Goal: Information Seeking & Learning: Learn about a topic

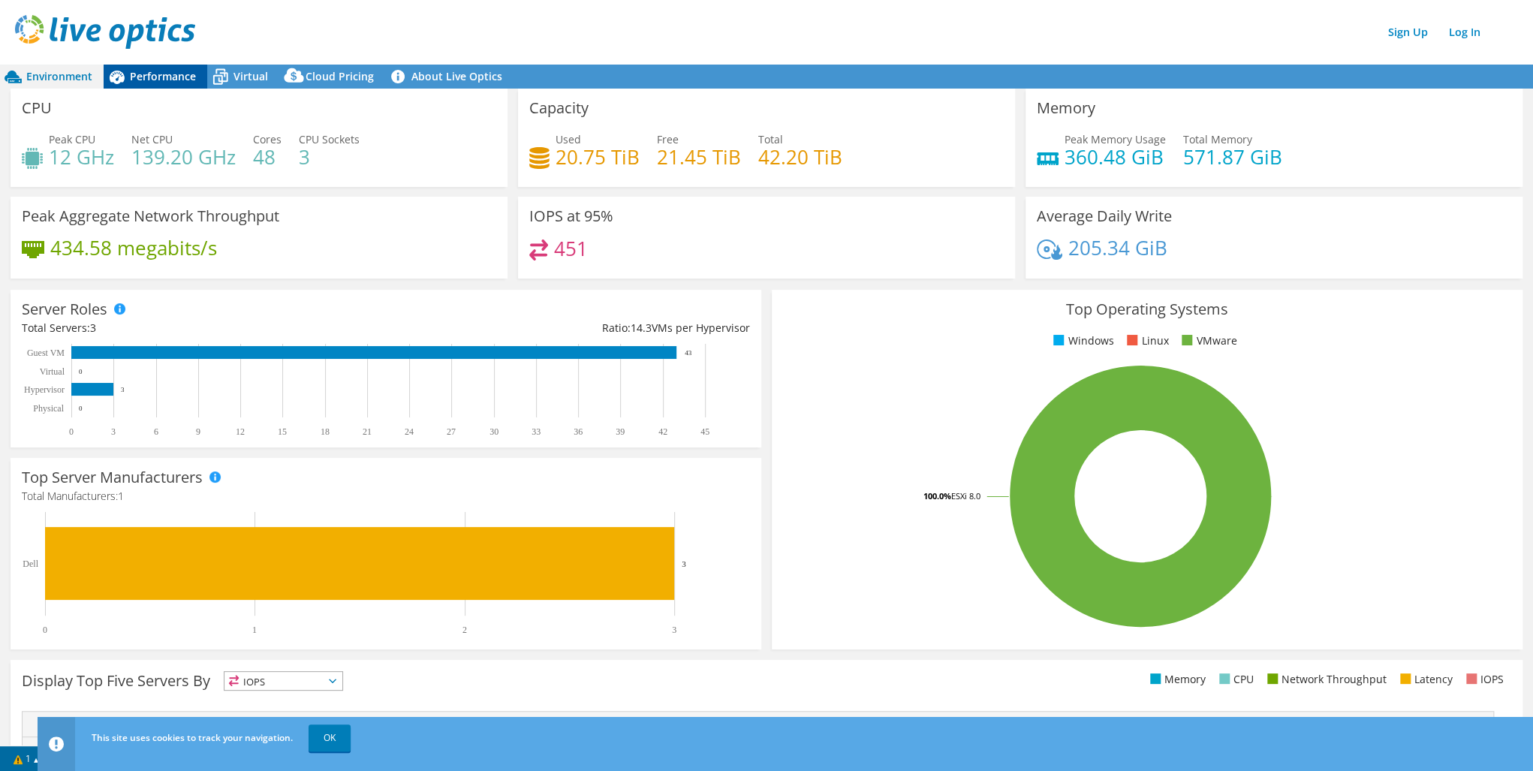
click at [177, 78] on span "Performance" at bounding box center [163, 76] width 66 height 14
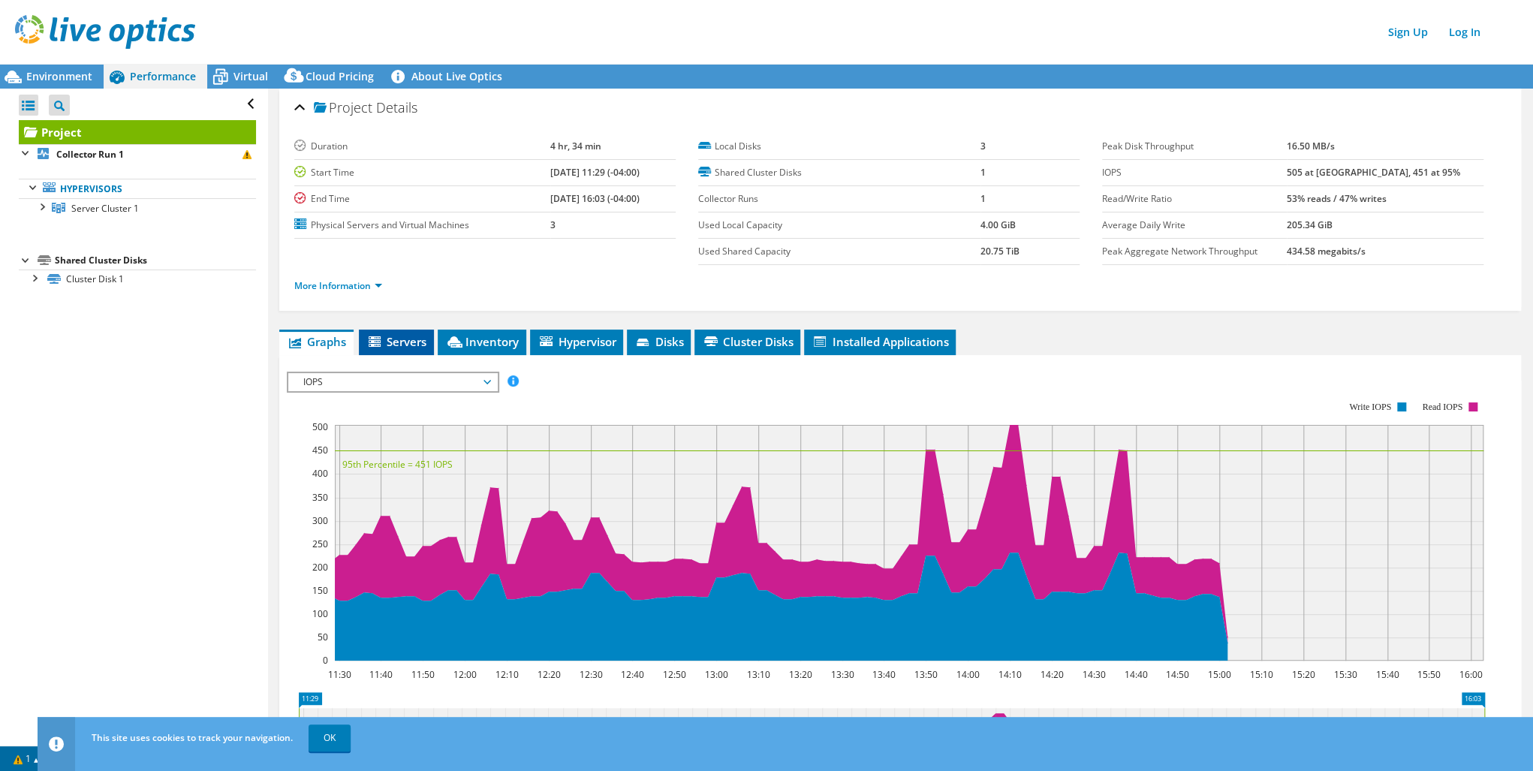
click at [411, 342] on span "Servers" at bounding box center [396, 341] width 60 height 15
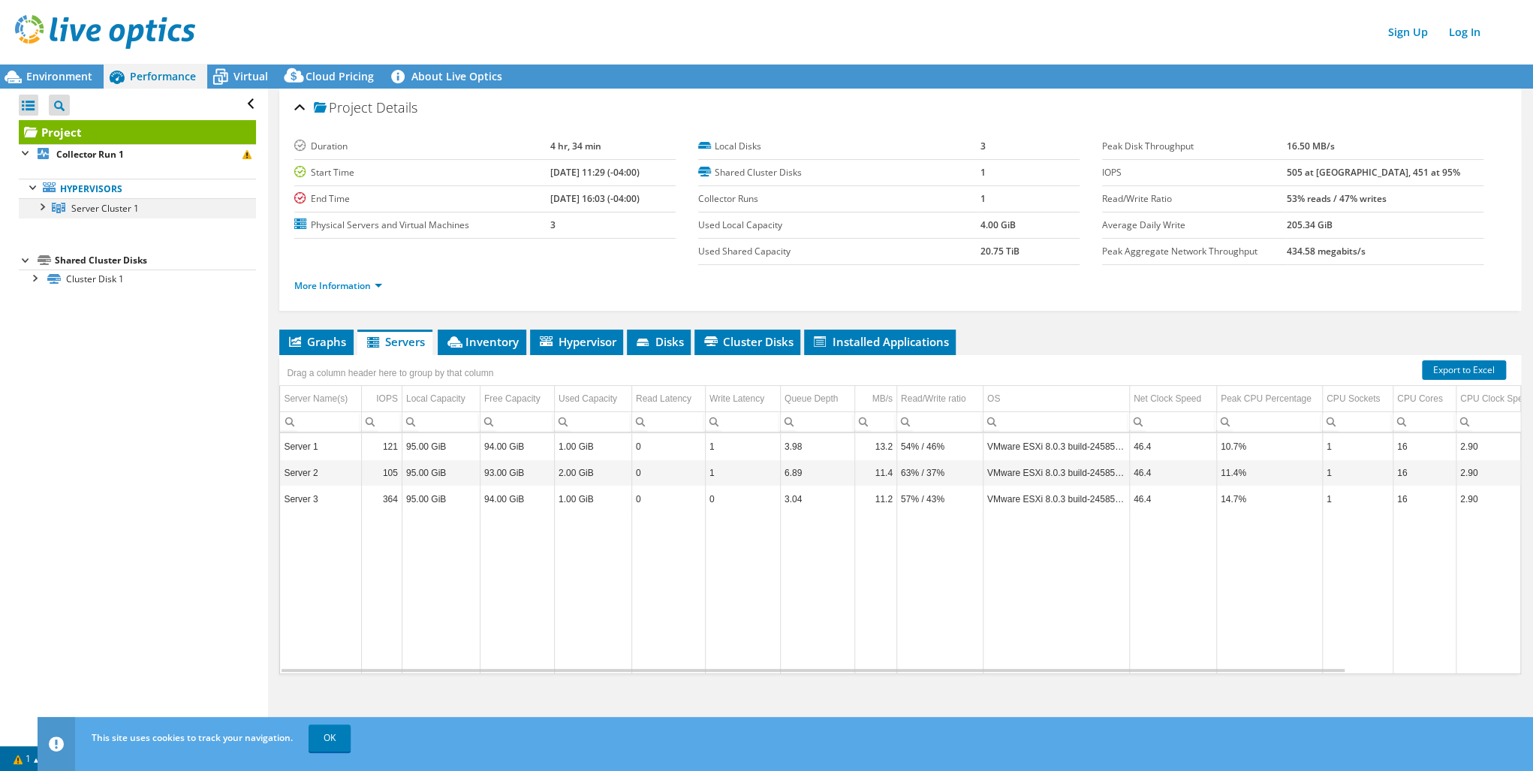
click at [44, 207] on div at bounding box center [41, 205] width 15 height 15
click at [500, 344] on span "Inventory" at bounding box center [482, 341] width 74 height 15
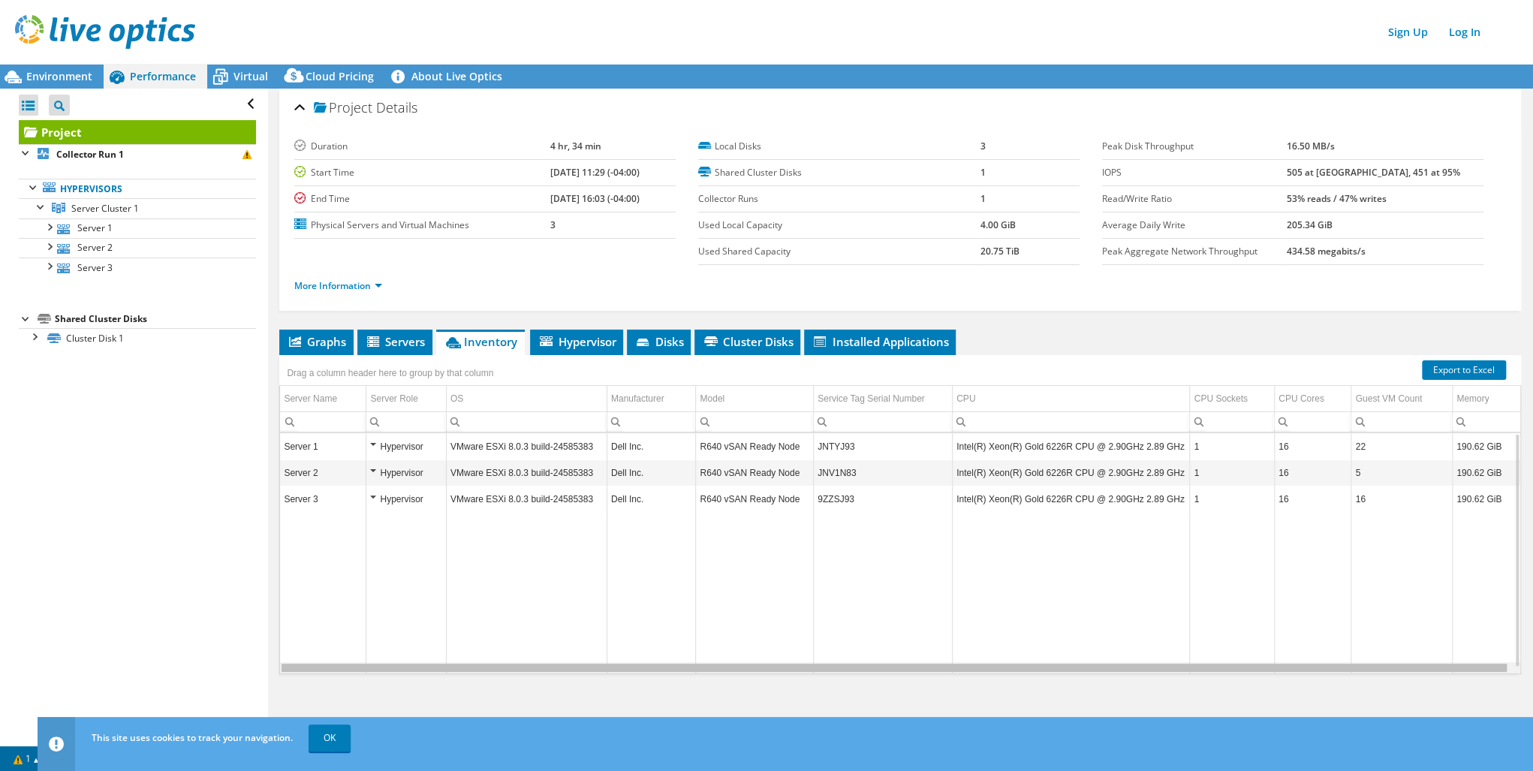
scroll to position [0, 3]
drag, startPoint x: 401, startPoint y: 667, endPoint x: 459, endPoint y: 664, distance: 58.6
click at [459, 664] on body "Sign Up Log In This site uses cookies to track your navigation. OK This project…" at bounding box center [766, 385] width 1533 height 771
drag, startPoint x: 447, startPoint y: 663, endPoint x: 378, endPoint y: 666, distance: 69.1
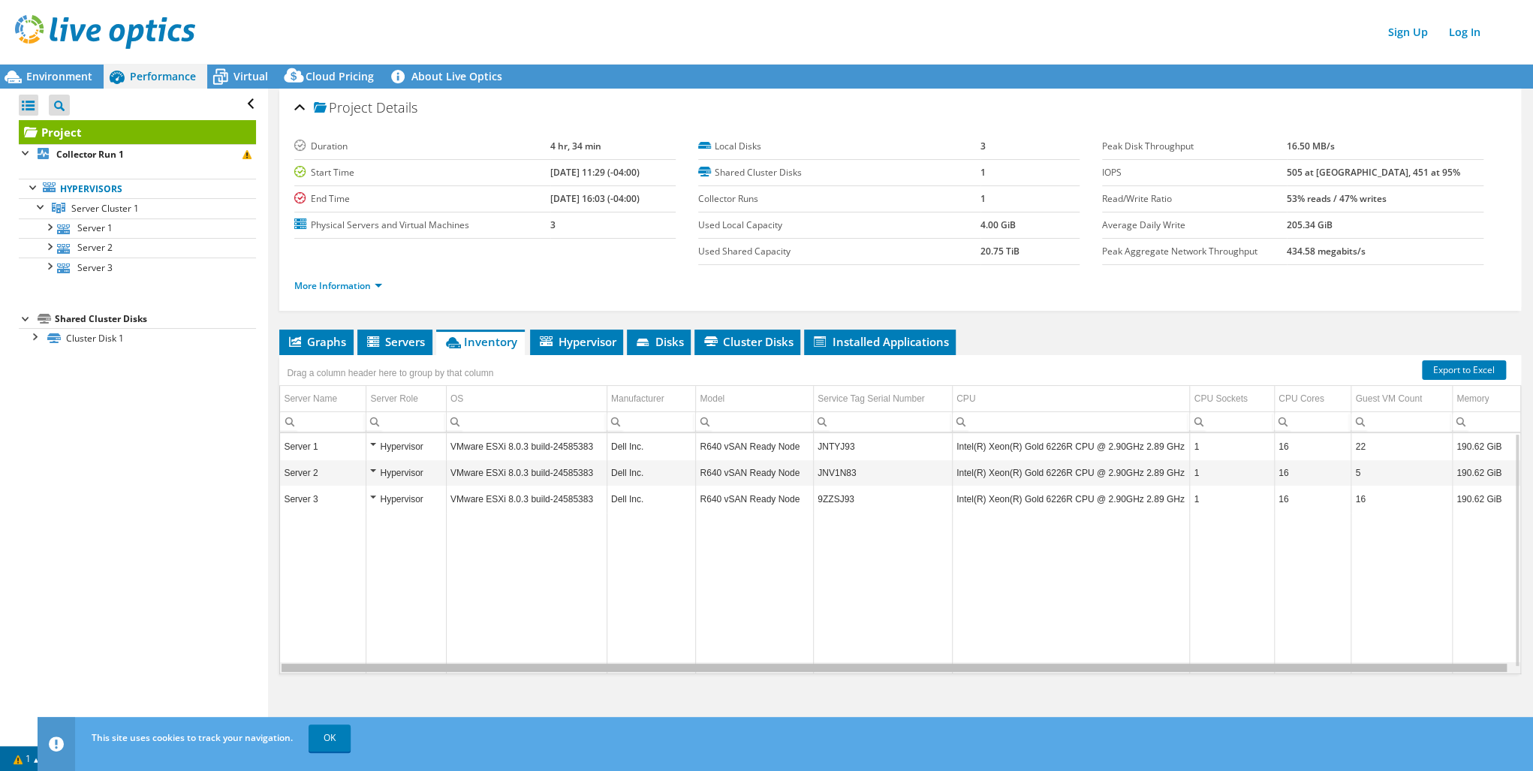
click at [378, 666] on body "Sign Up Log In This site uses cookies to track your navigation. OK This project…" at bounding box center [766, 385] width 1533 height 771
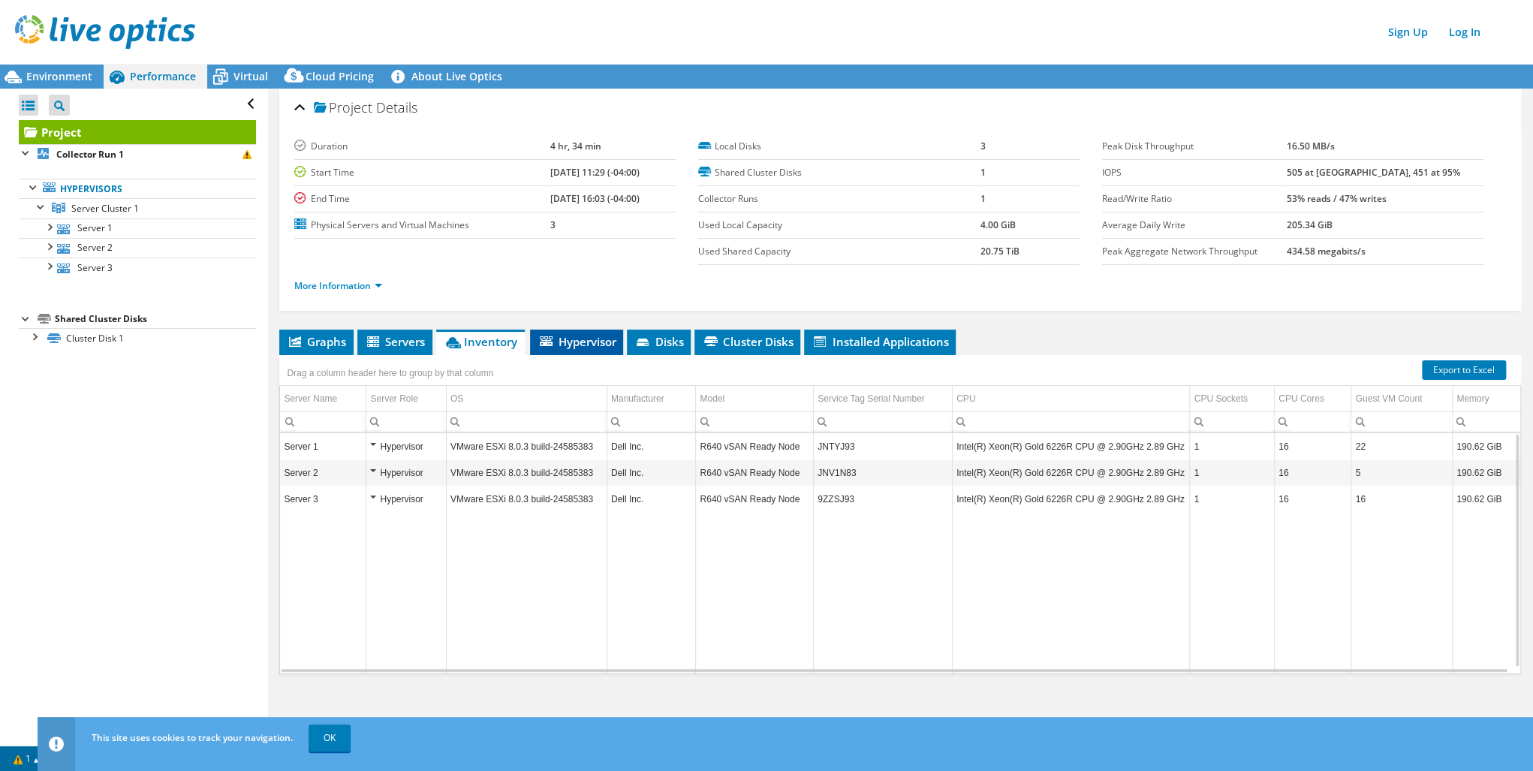
click at [584, 342] on span "Hypervisor" at bounding box center [576, 341] width 78 height 15
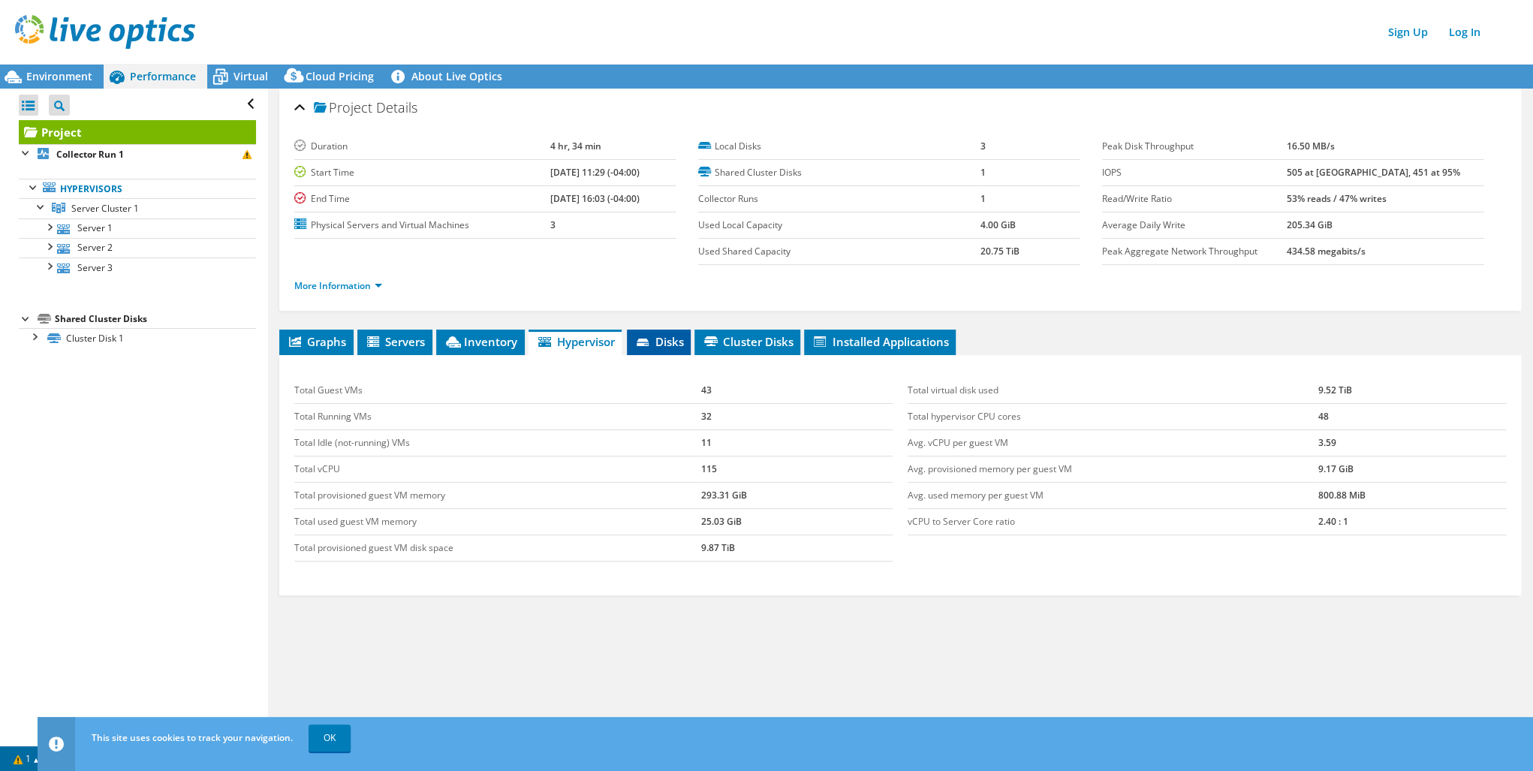
click at [662, 342] on span "Disks" at bounding box center [658, 341] width 49 height 15
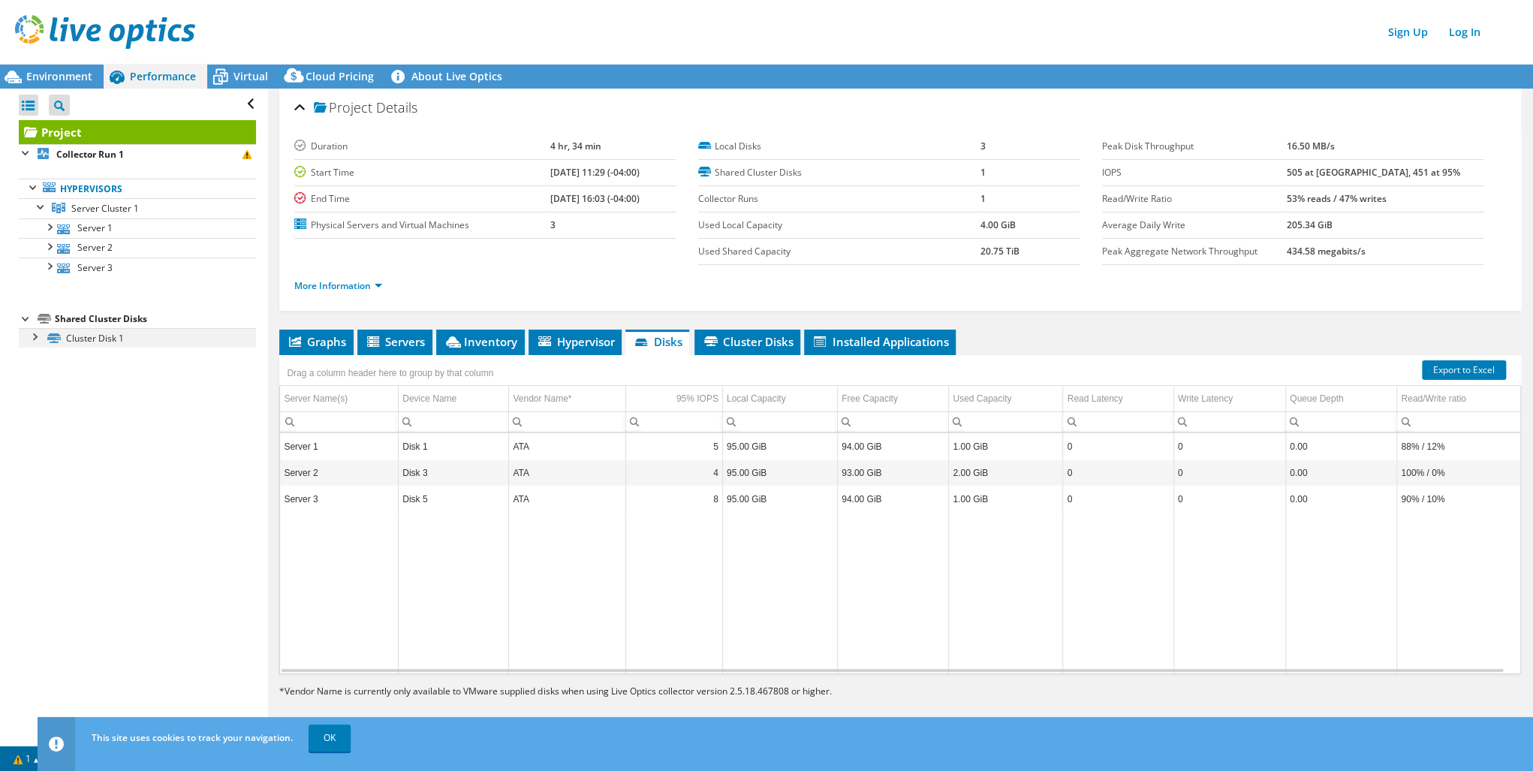
click at [34, 336] on div at bounding box center [33, 335] width 15 height 15
click at [103, 356] on link "Disk 2 | Server 1" at bounding box center [137, 358] width 237 height 20
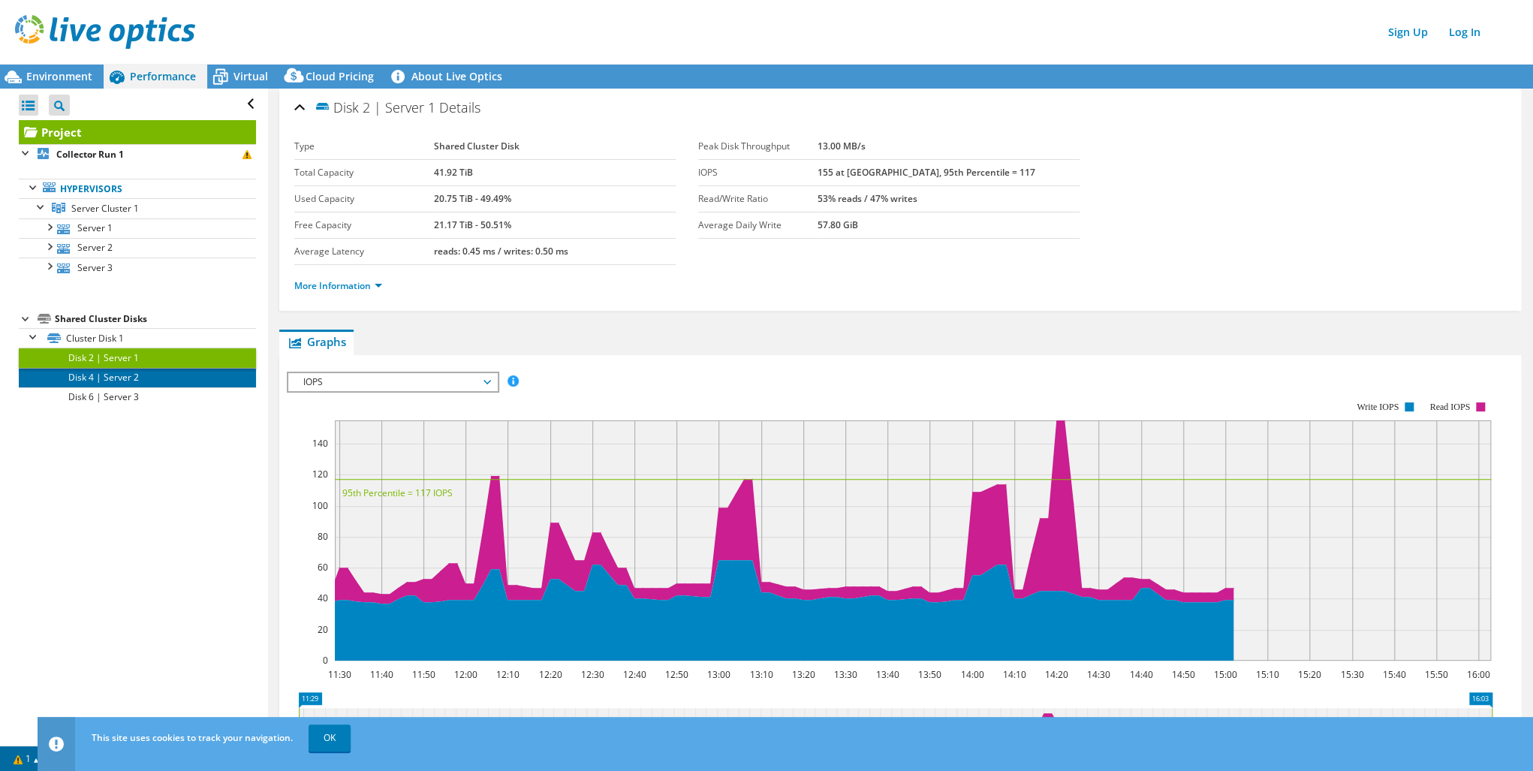
click at [103, 377] on link "Disk 4 | Server 2" at bounding box center [137, 378] width 237 height 20
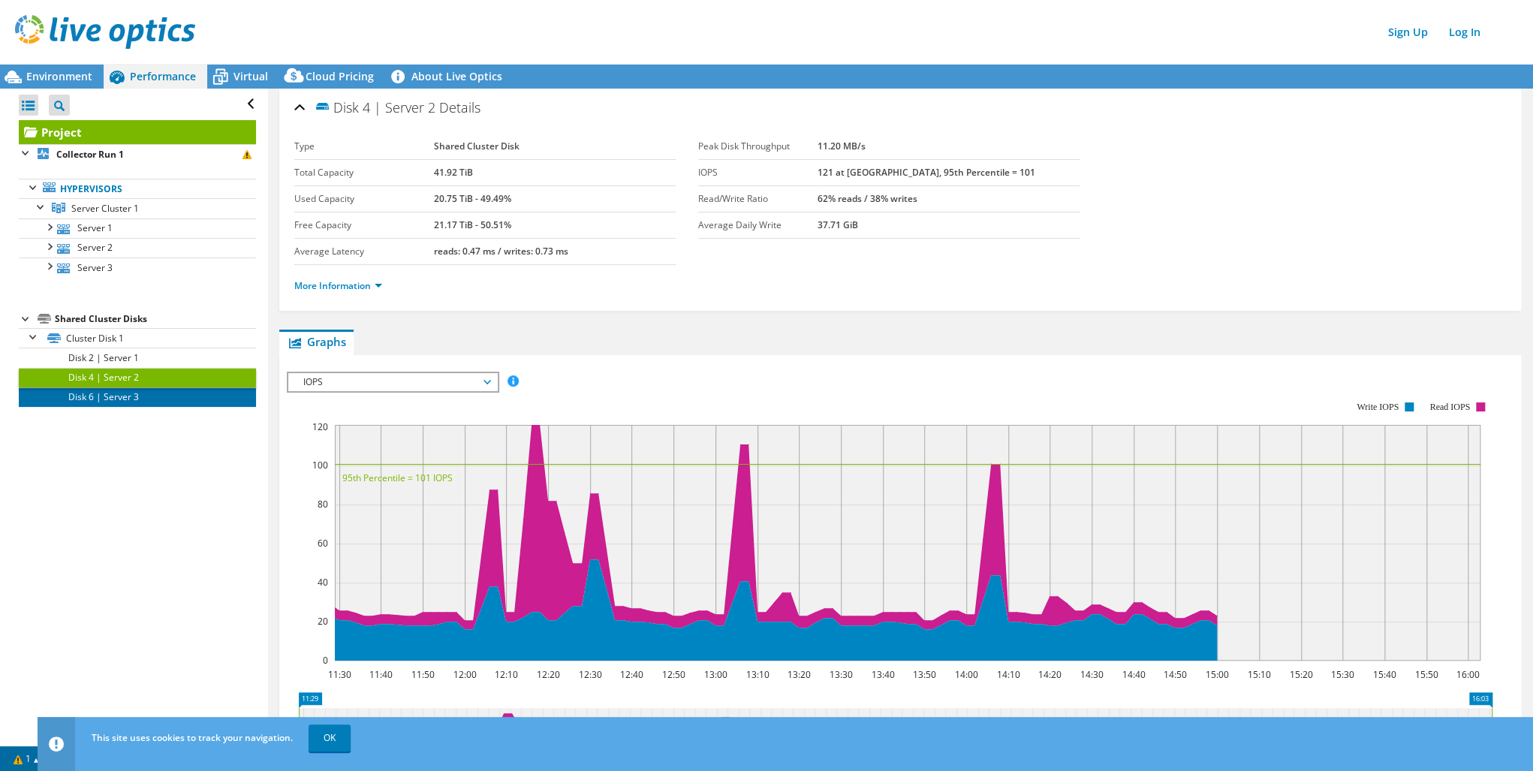
click at [104, 399] on link "Disk 6 | Server 3" at bounding box center [137, 397] width 237 height 20
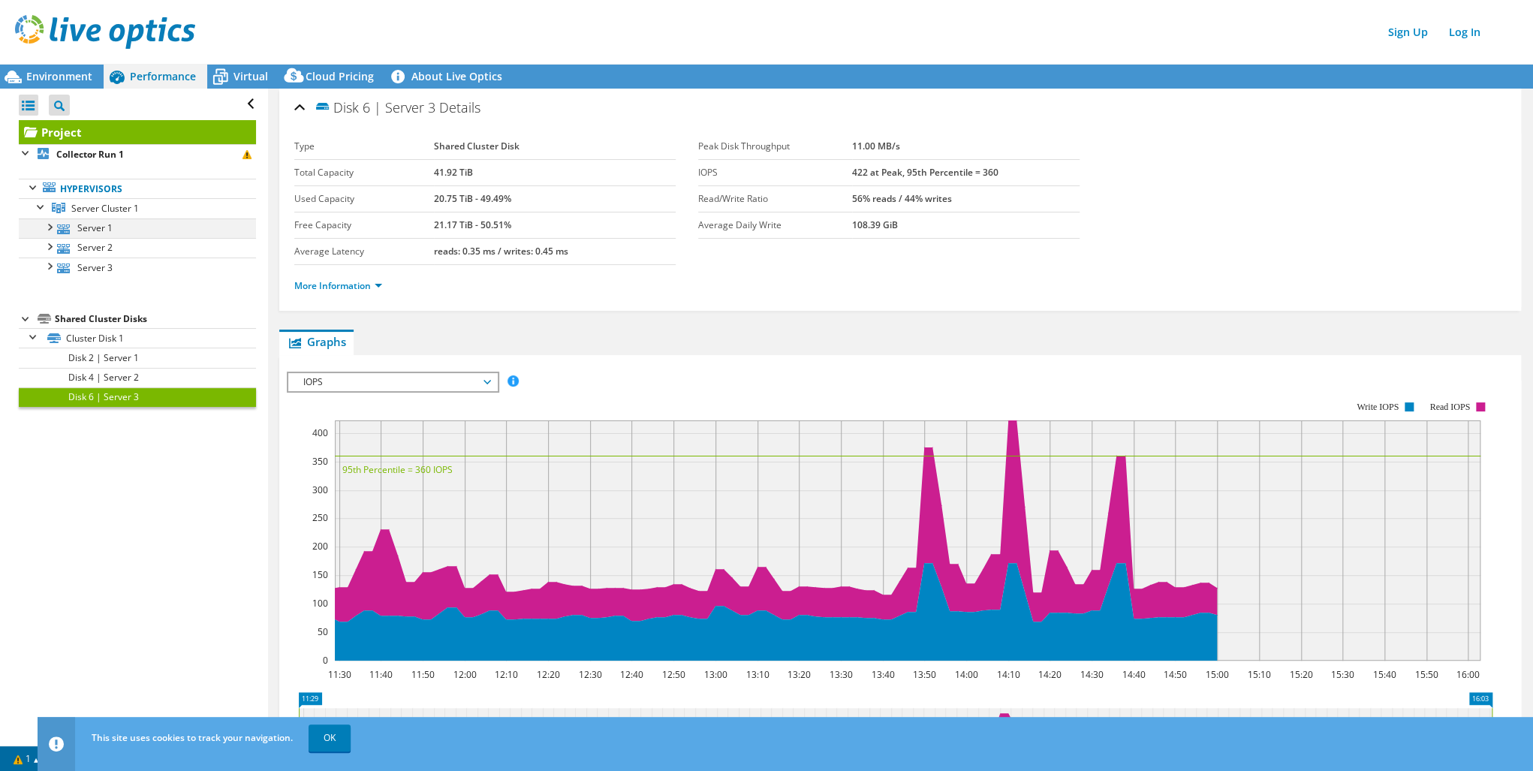
click at [47, 222] on div at bounding box center [48, 225] width 15 height 15
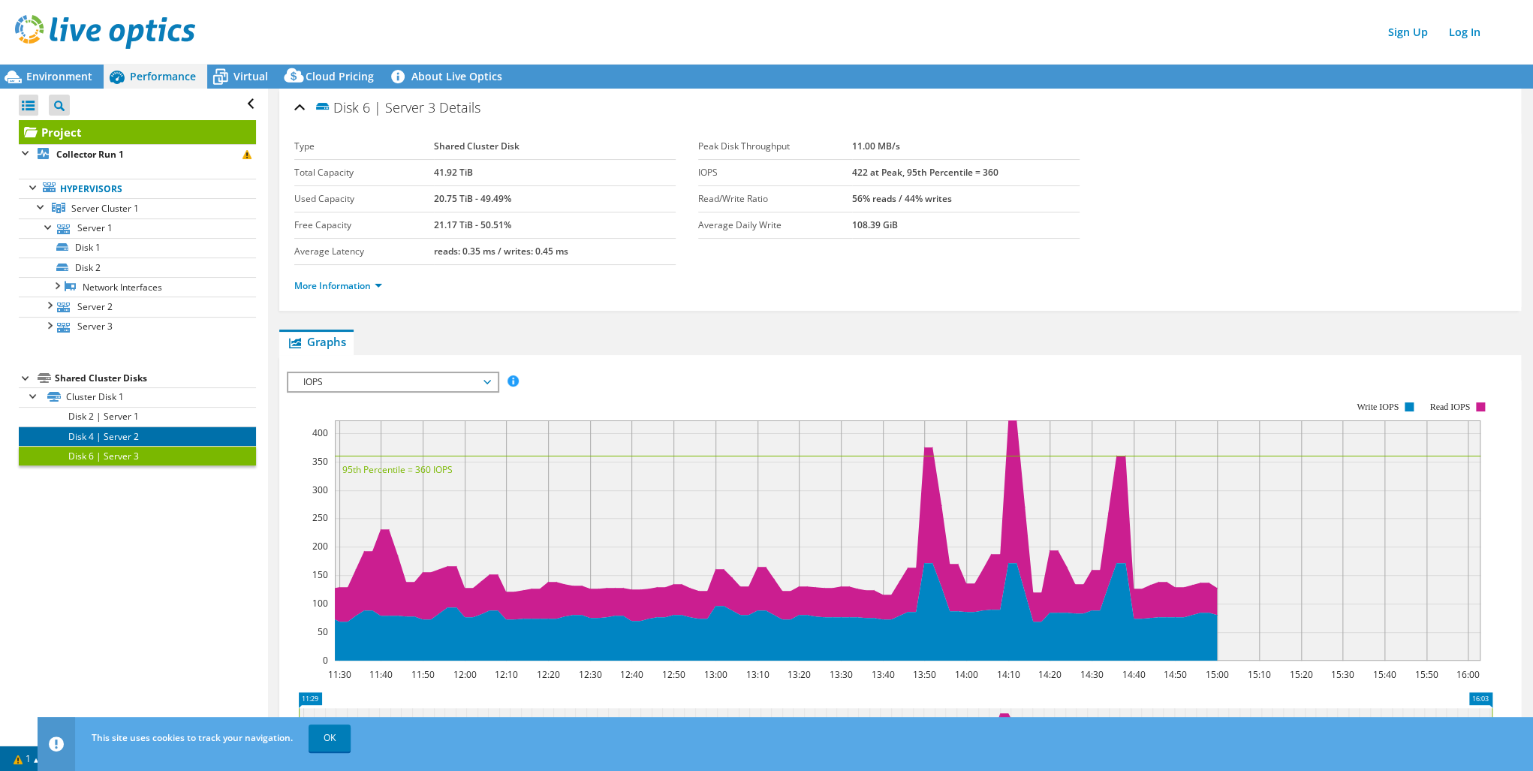
click at [110, 434] on link "Disk 4 | Server 2" at bounding box center [137, 436] width 237 height 20
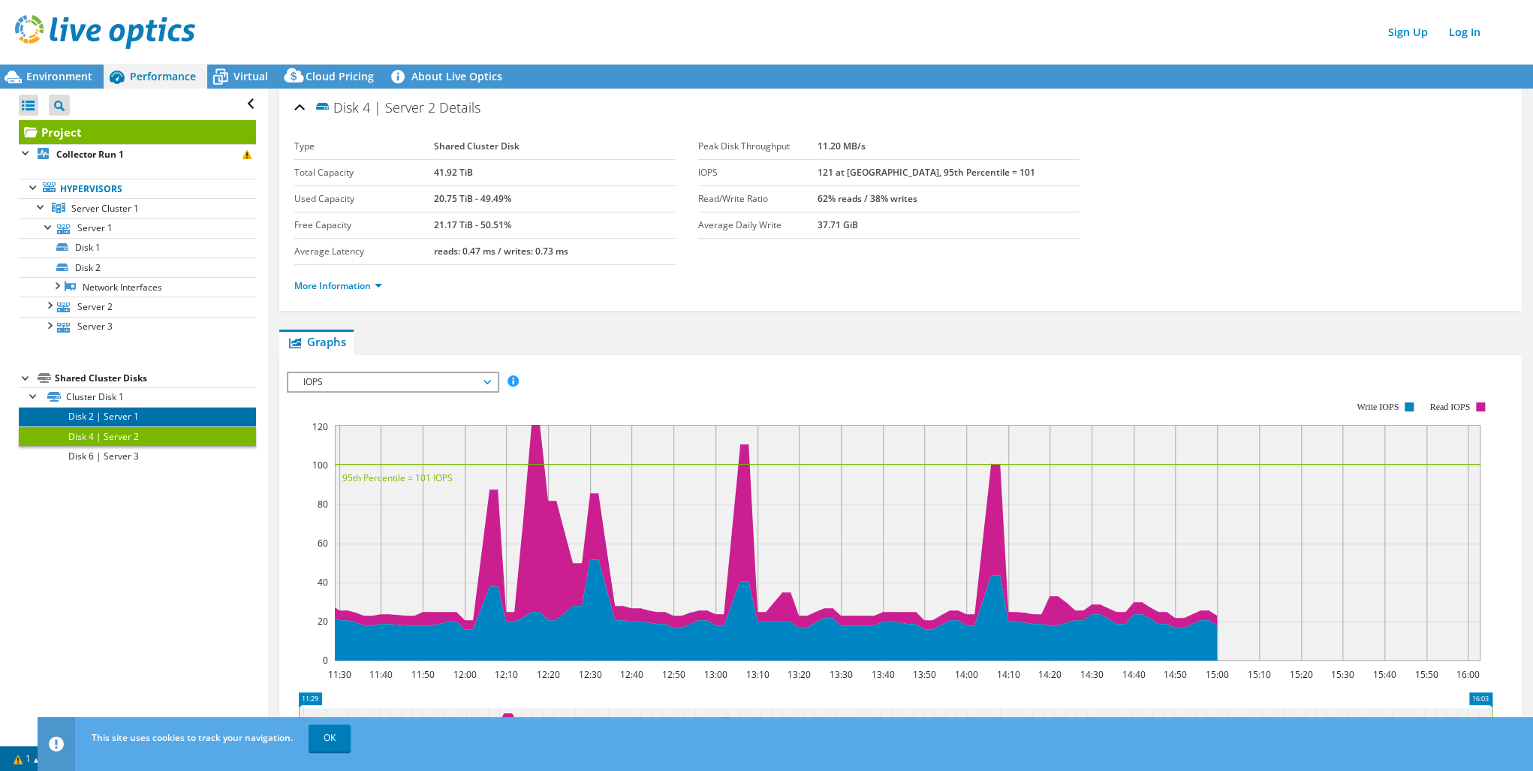
click at [119, 407] on link "Disk 2 | Server 1" at bounding box center [137, 417] width 237 height 20
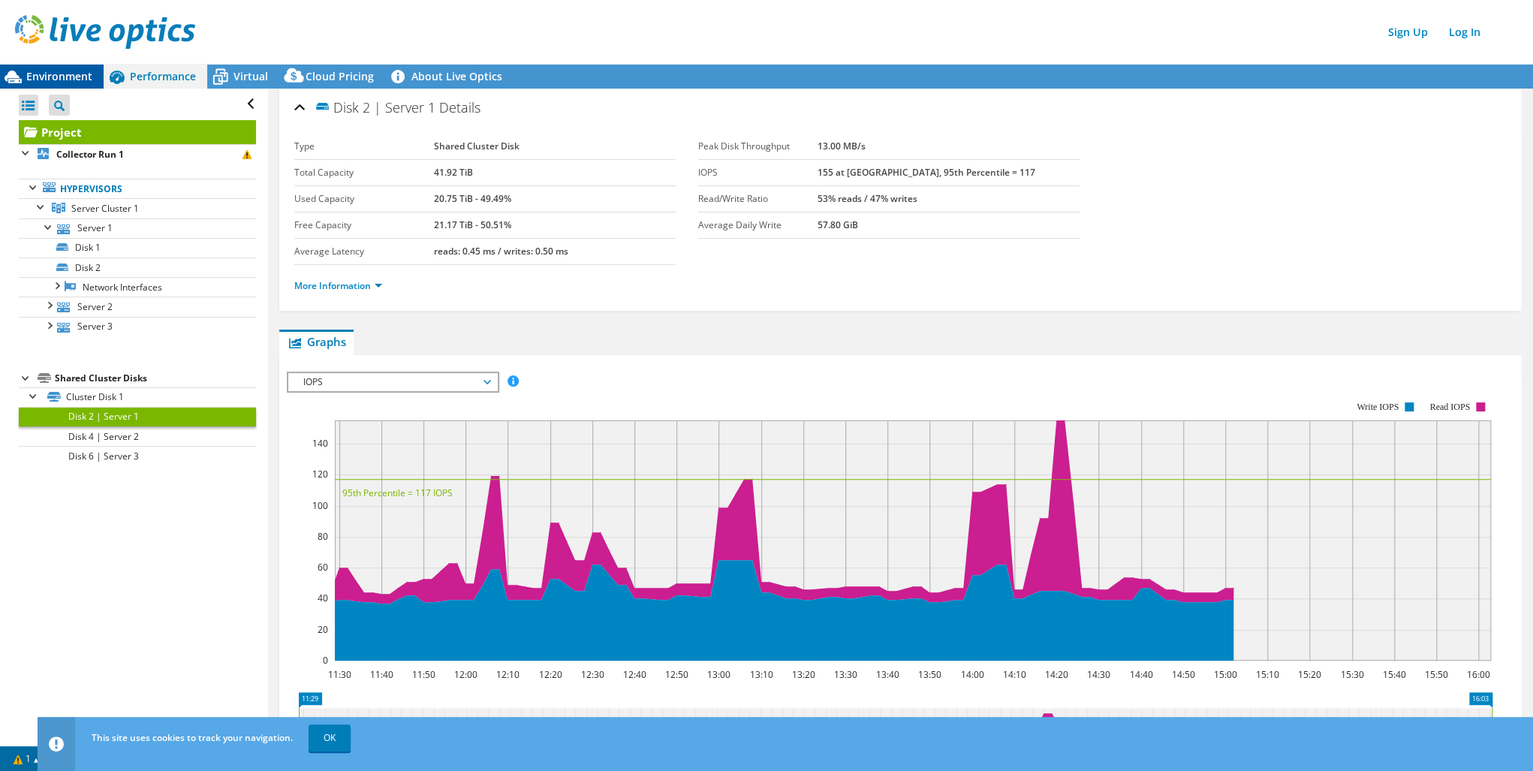
click at [61, 75] on span "Environment" at bounding box center [59, 76] width 66 height 14
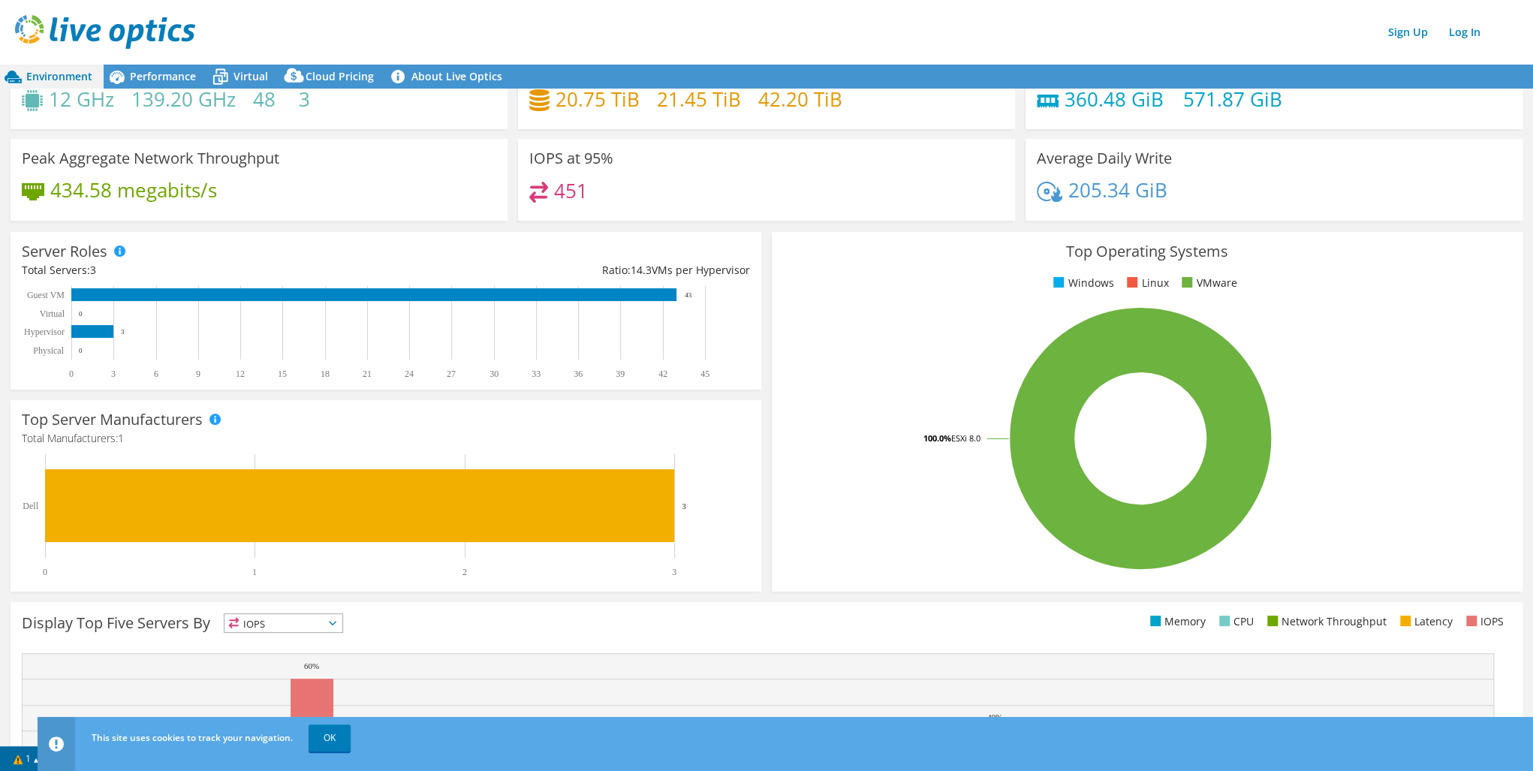
scroll to position [60, 0]
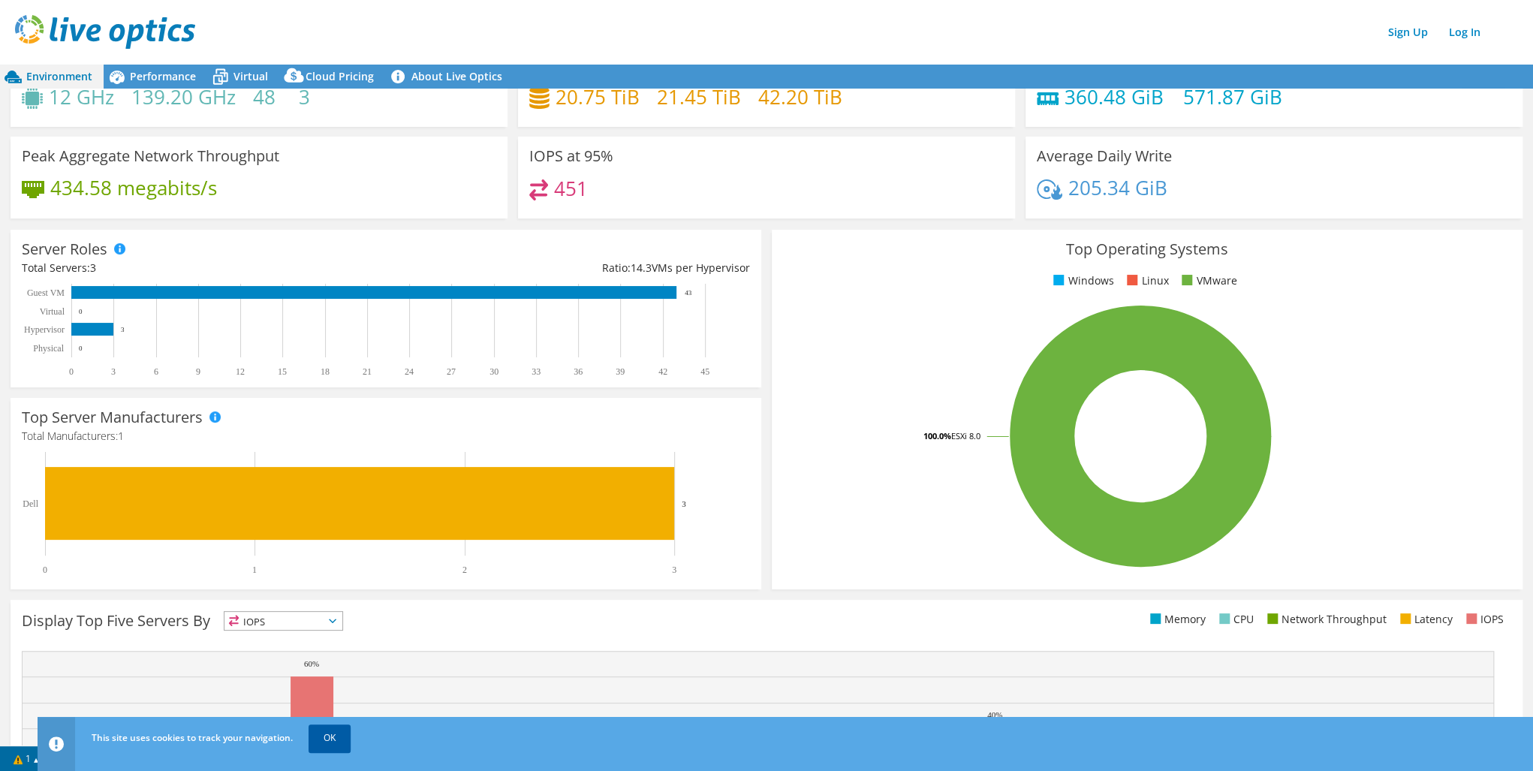
click at [324, 743] on link "OK" at bounding box center [330, 737] width 42 height 27
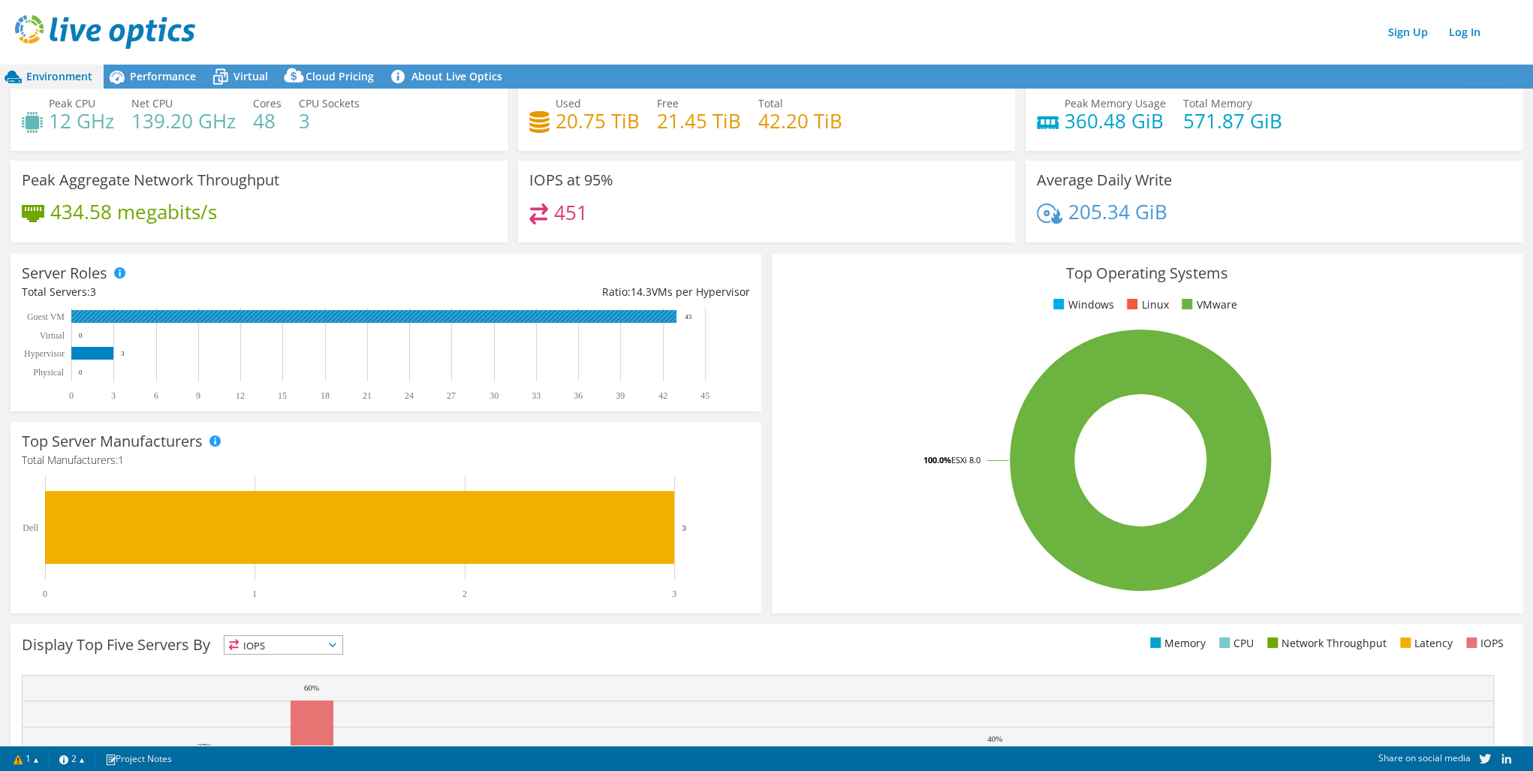
scroll to position [0, 0]
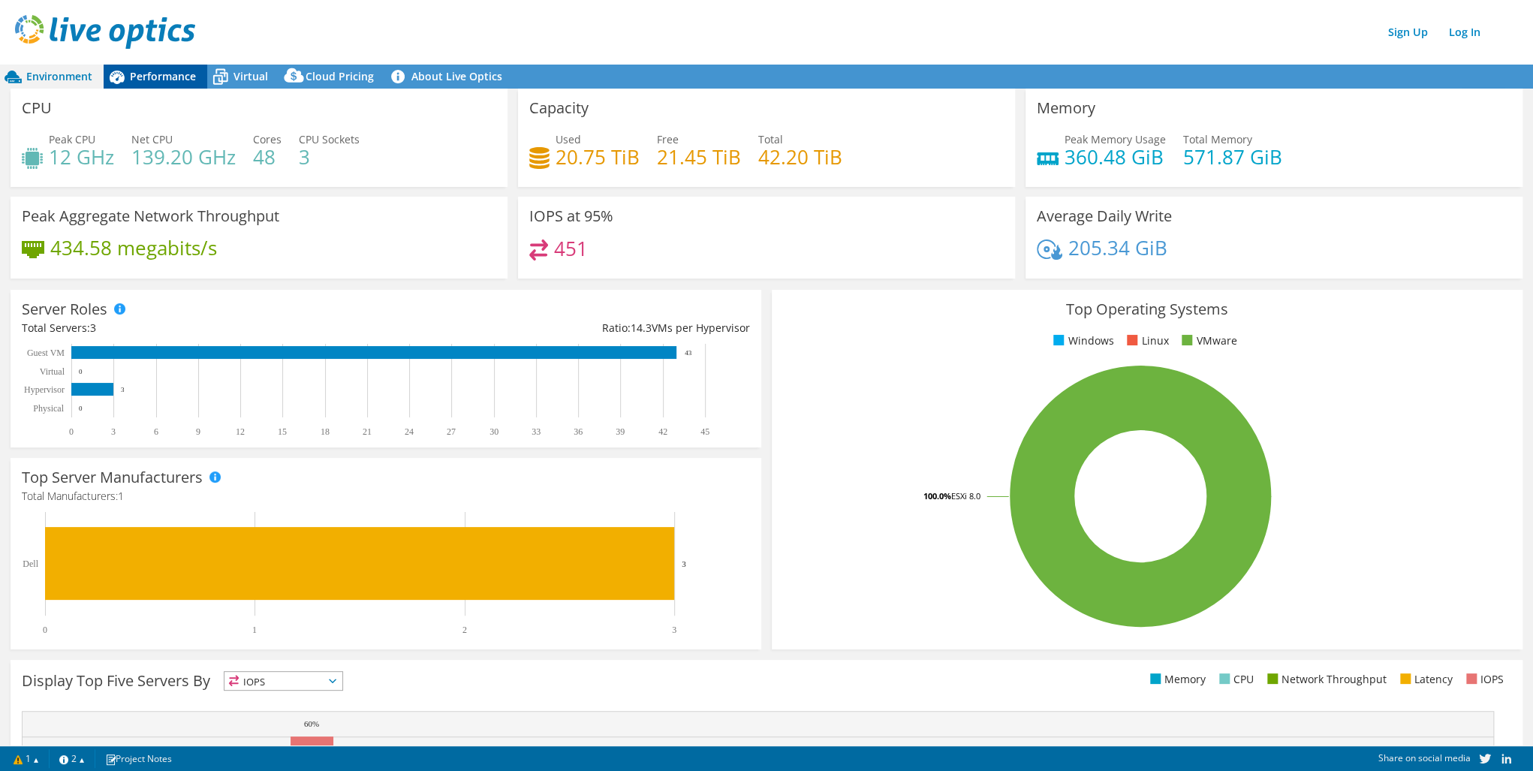
click at [147, 67] on div "Performance" at bounding box center [156, 77] width 104 height 24
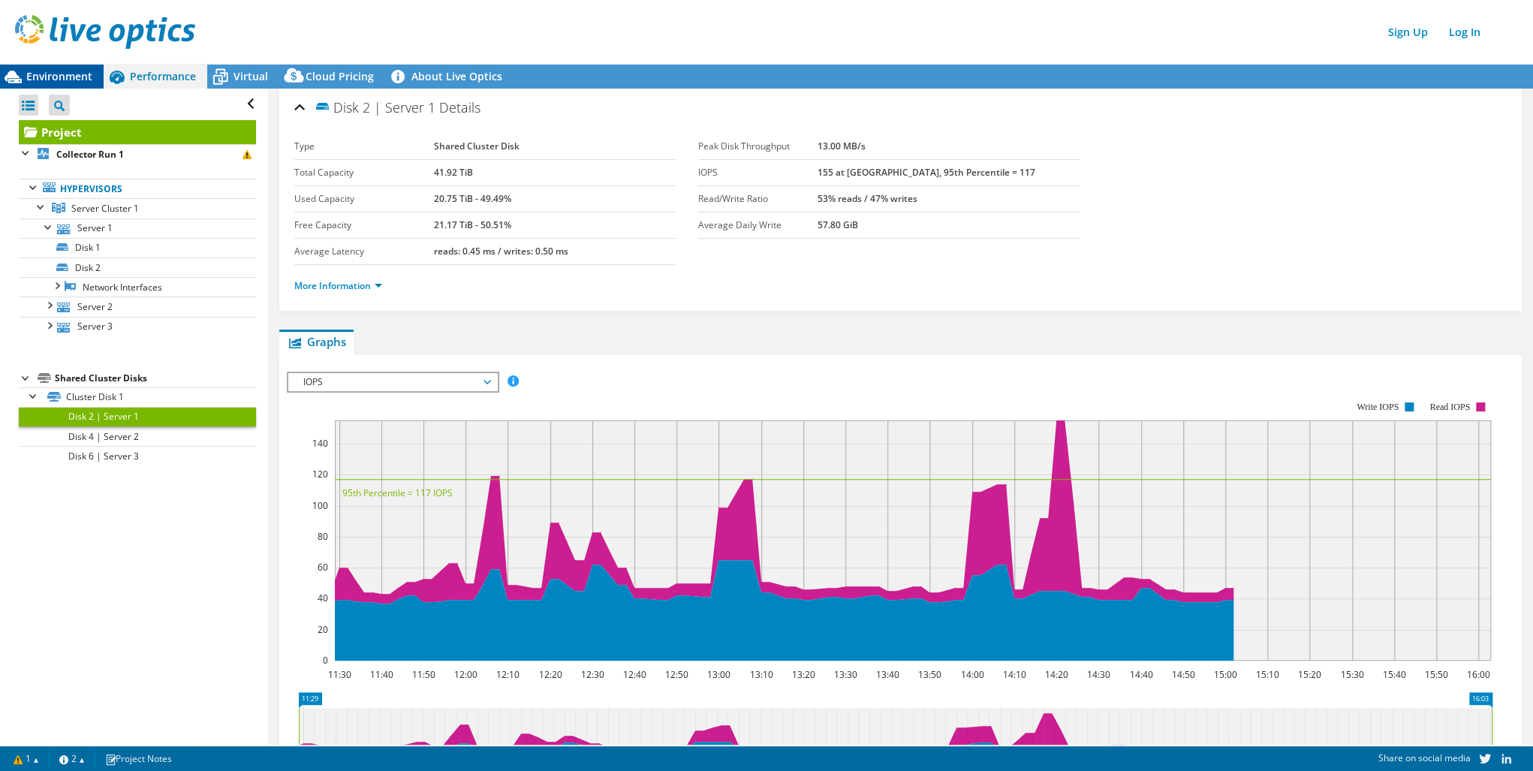
click at [73, 72] on span "Environment" at bounding box center [59, 76] width 66 height 14
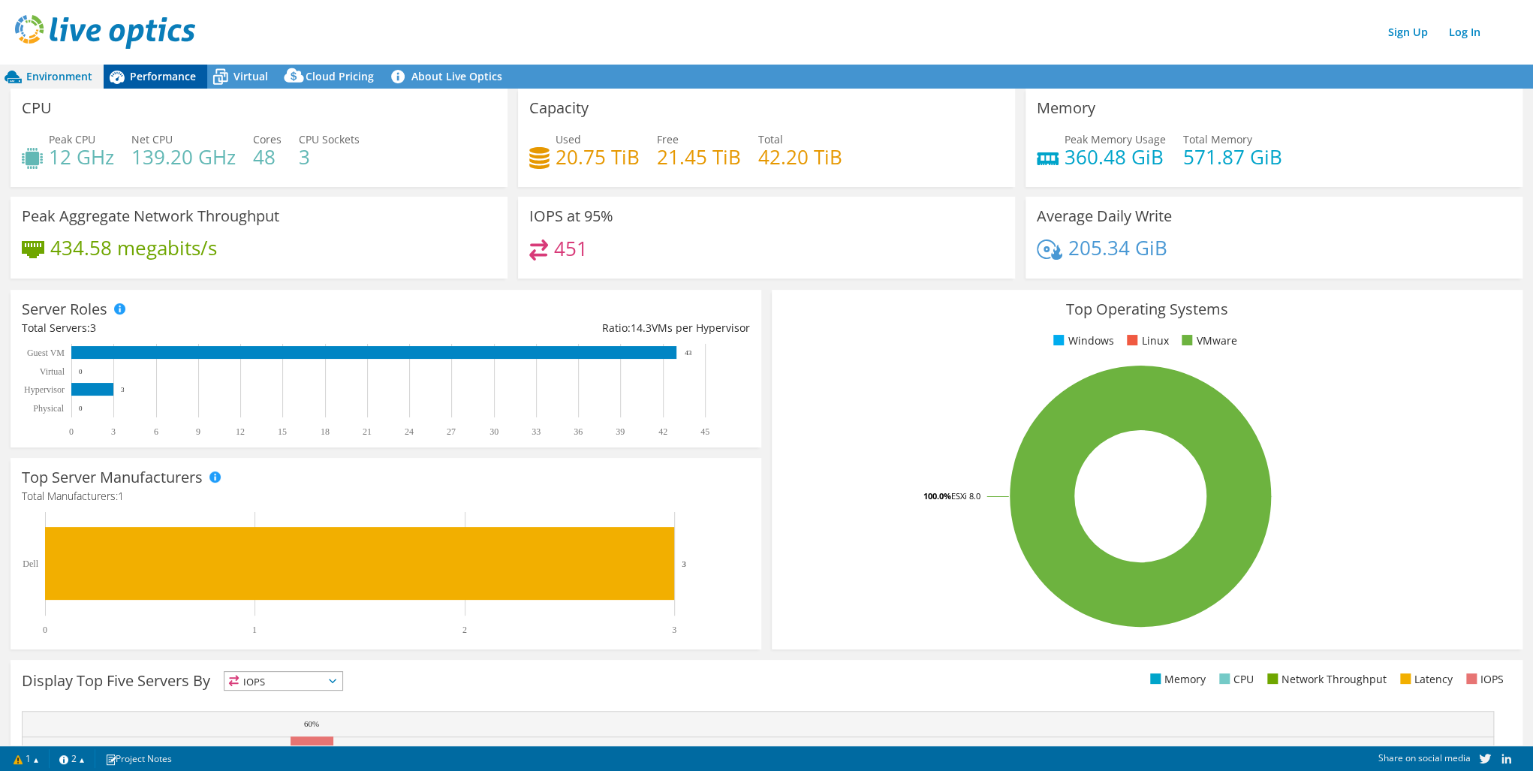
click at [168, 74] on span "Performance" at bounding box center [163, 76] width 66 height 14
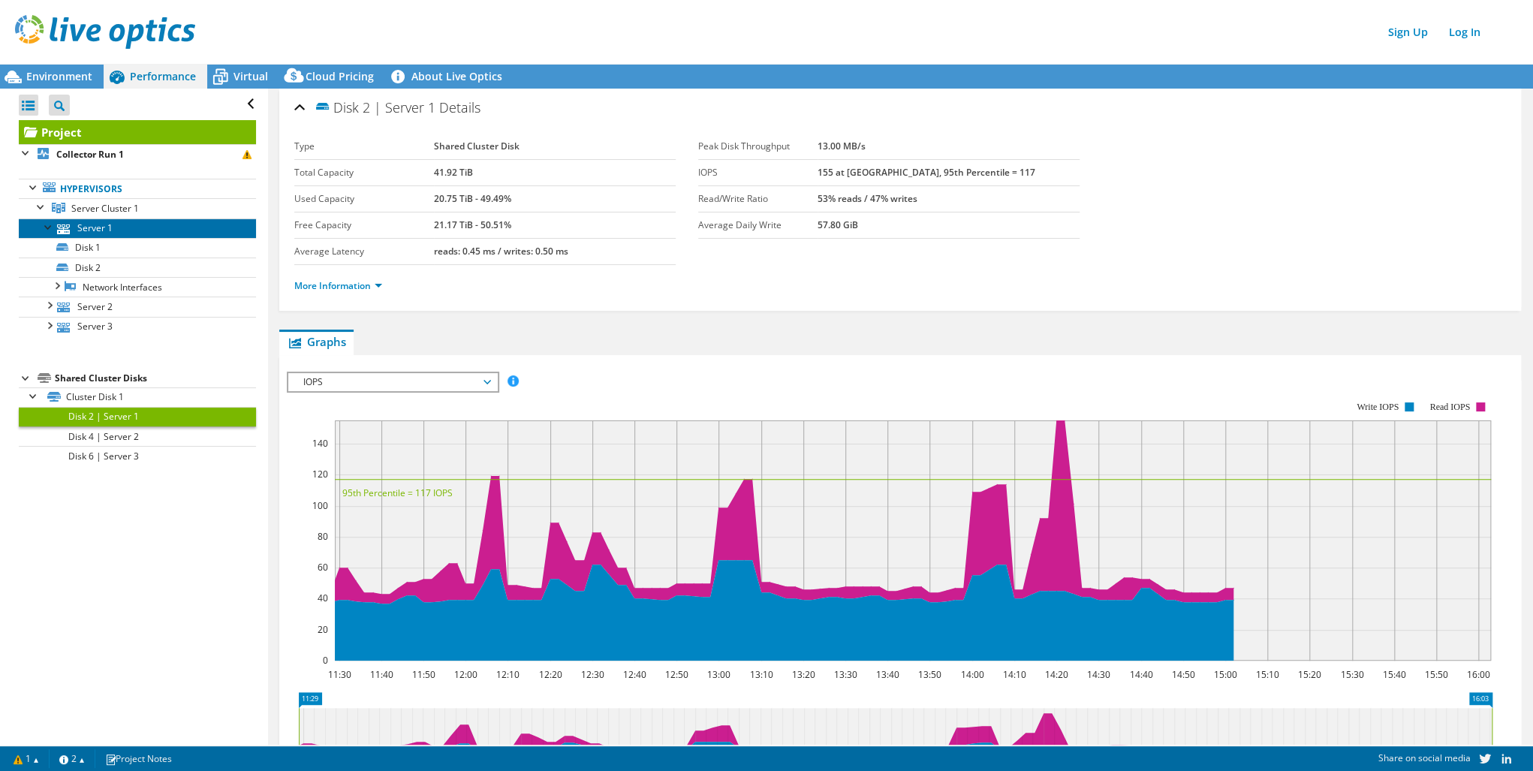
click at [98, 227] on link "Server 1" at bounding box center [137, 228] width 237 height 20
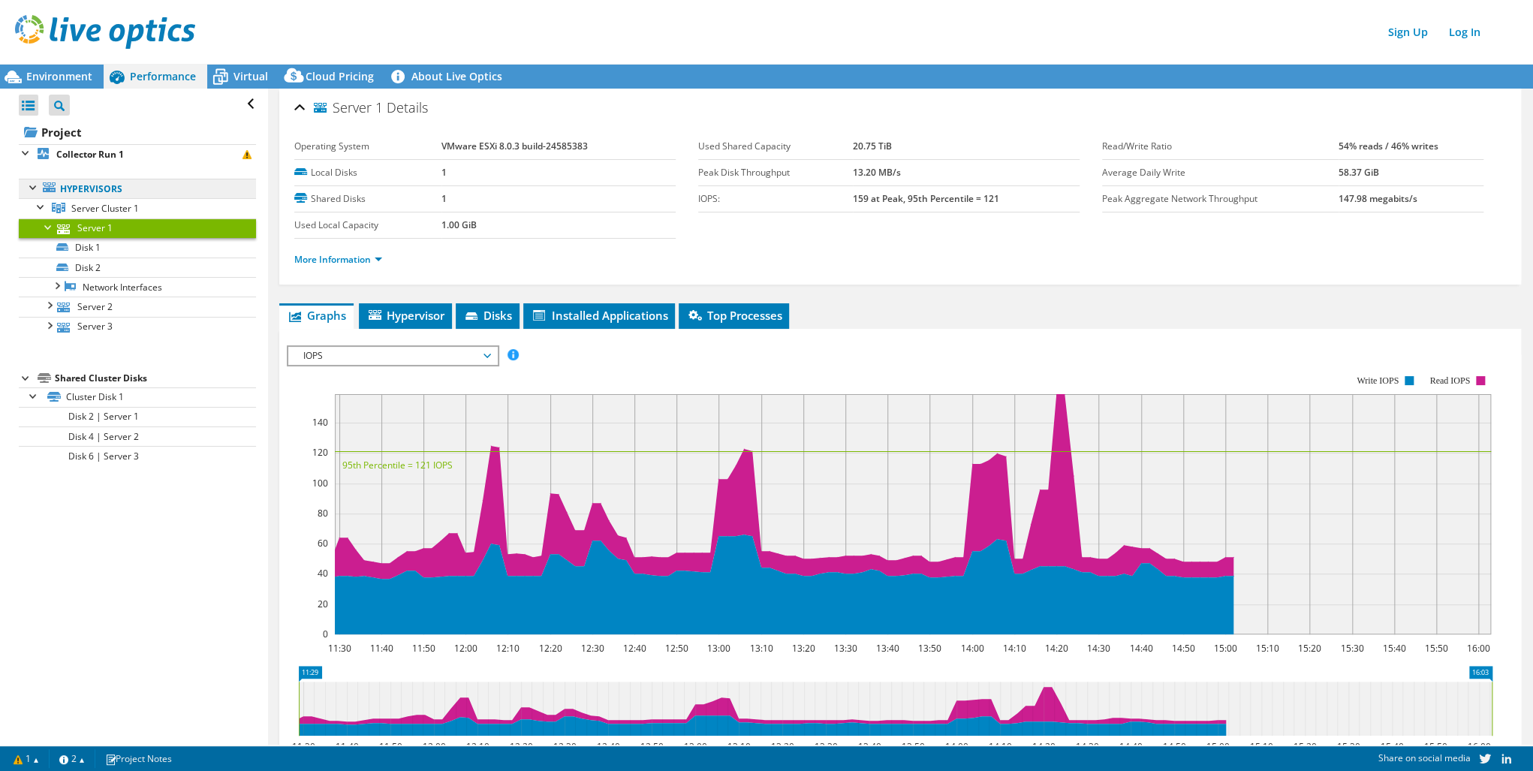
click at [95, 185] on link "Hypervisors" at bounding box center [137, 189] width 237 height 20
click at [98, 206] on span "Server Cluster 1" at bounding box center [105, 208] width 68 height 13
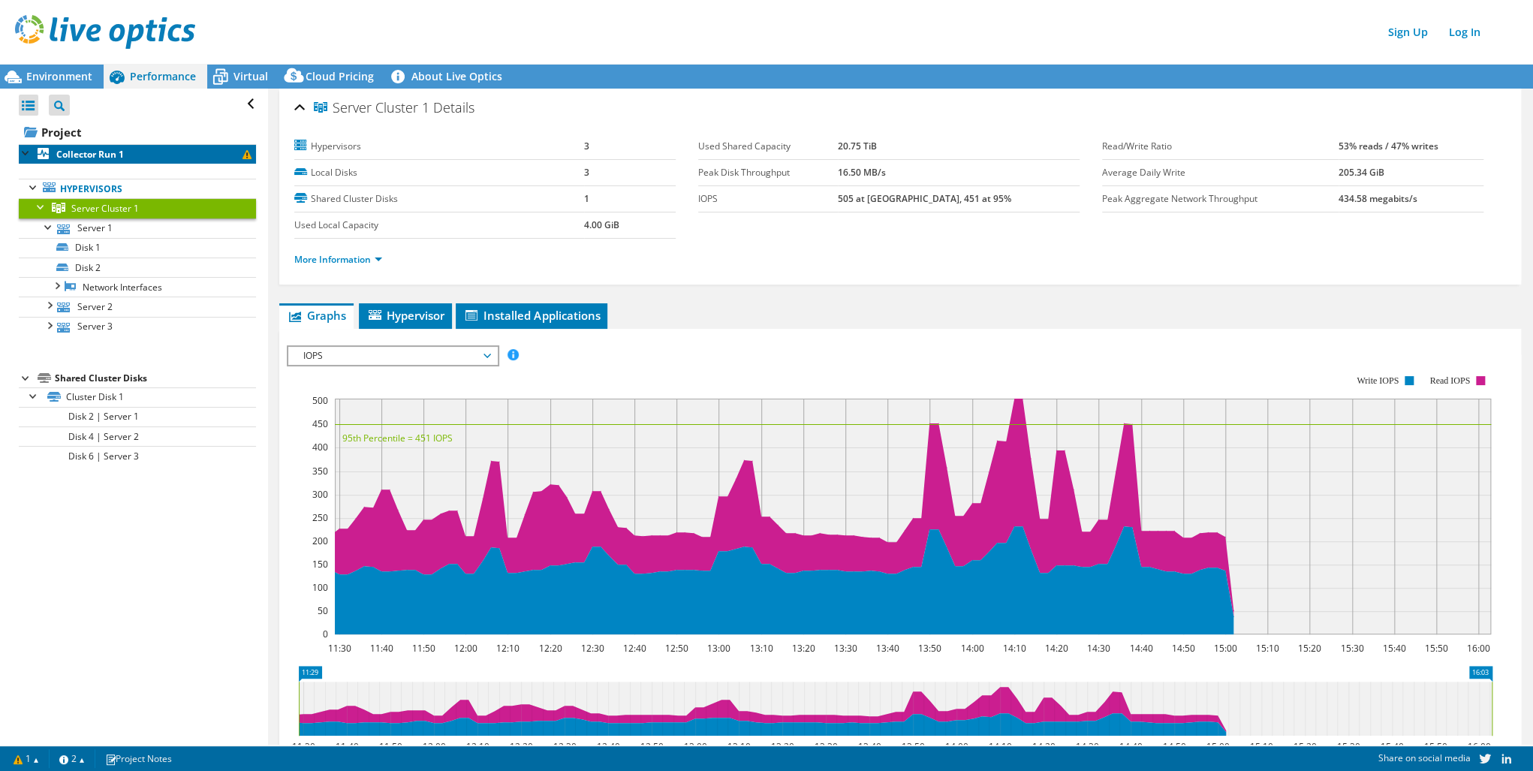
click at [71, 150] on b "Collector Run 1" at bounding box center [90, 154] width 68 height 13
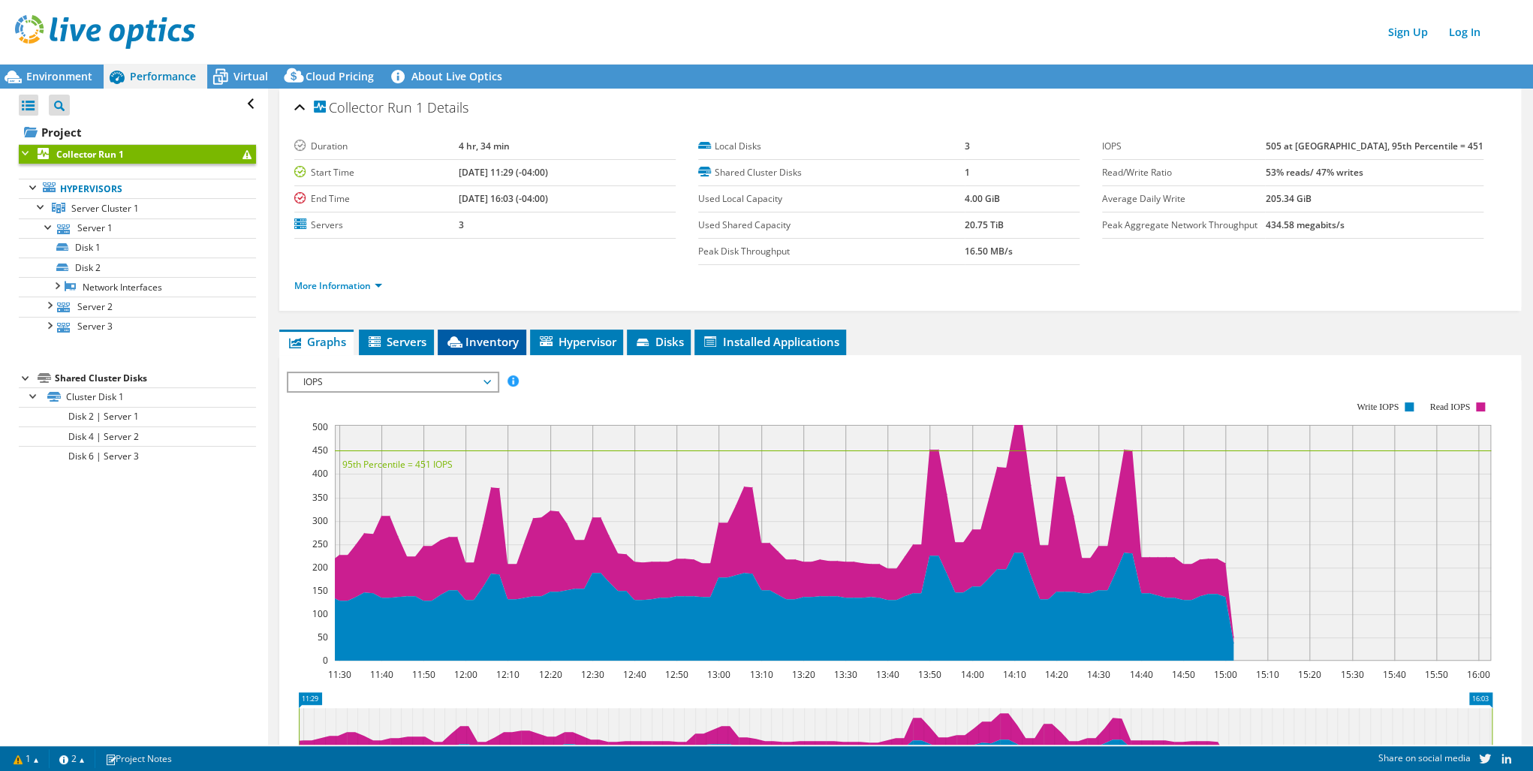
click at [496, 335] on span "Inventory" at bounding box center [482, 341] width 74 height 15
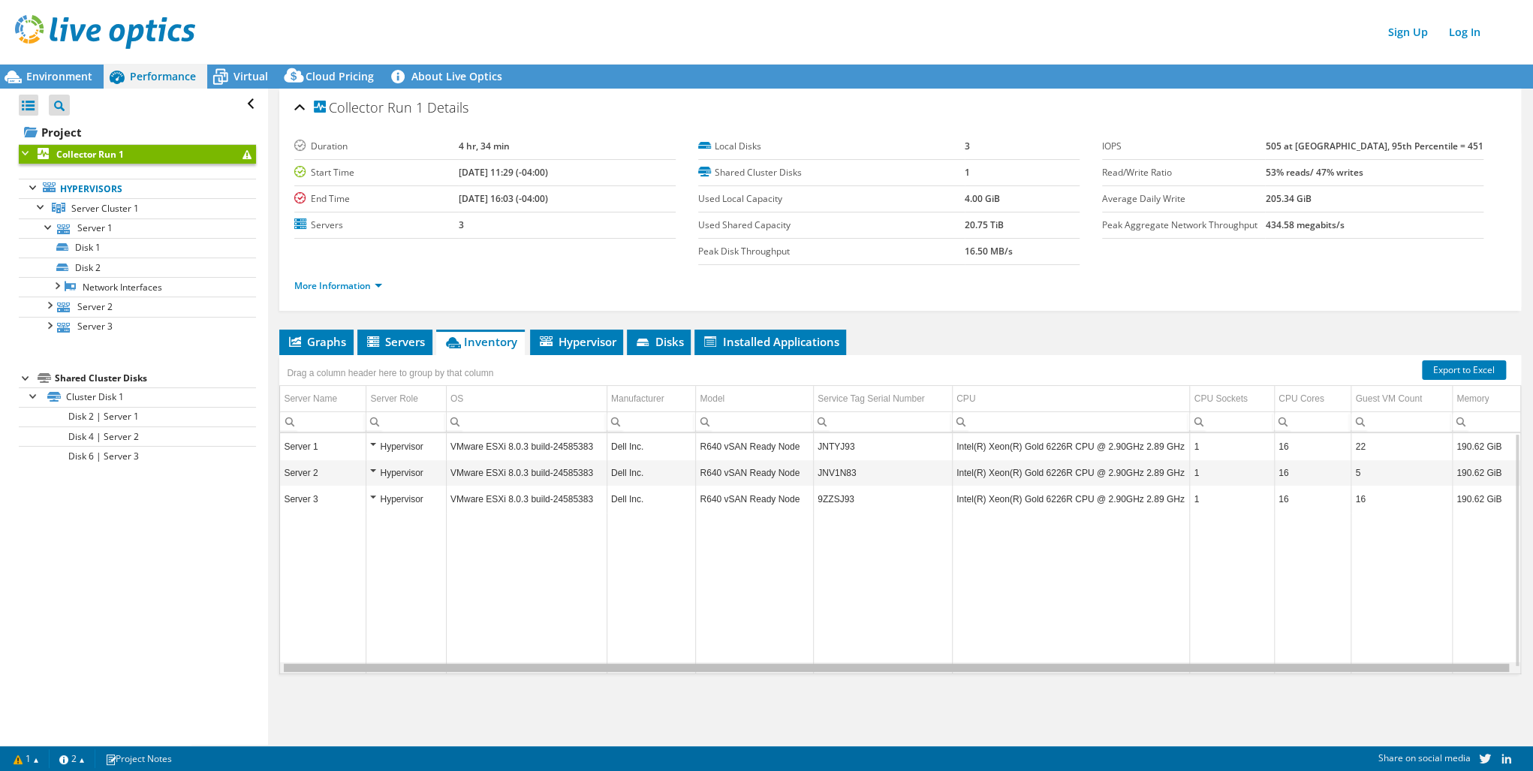
scroll to position [0, 3]
drag, startPoint x: 492, startPoint y: 667, endPoint x: 634, endPoint y: 666, distance: 141.1
click at [634, 666] on body "Sign Up Log In This project has been archived. No changes can be made, and grap…" at bounding box center [766, 385] width 1533 height 771
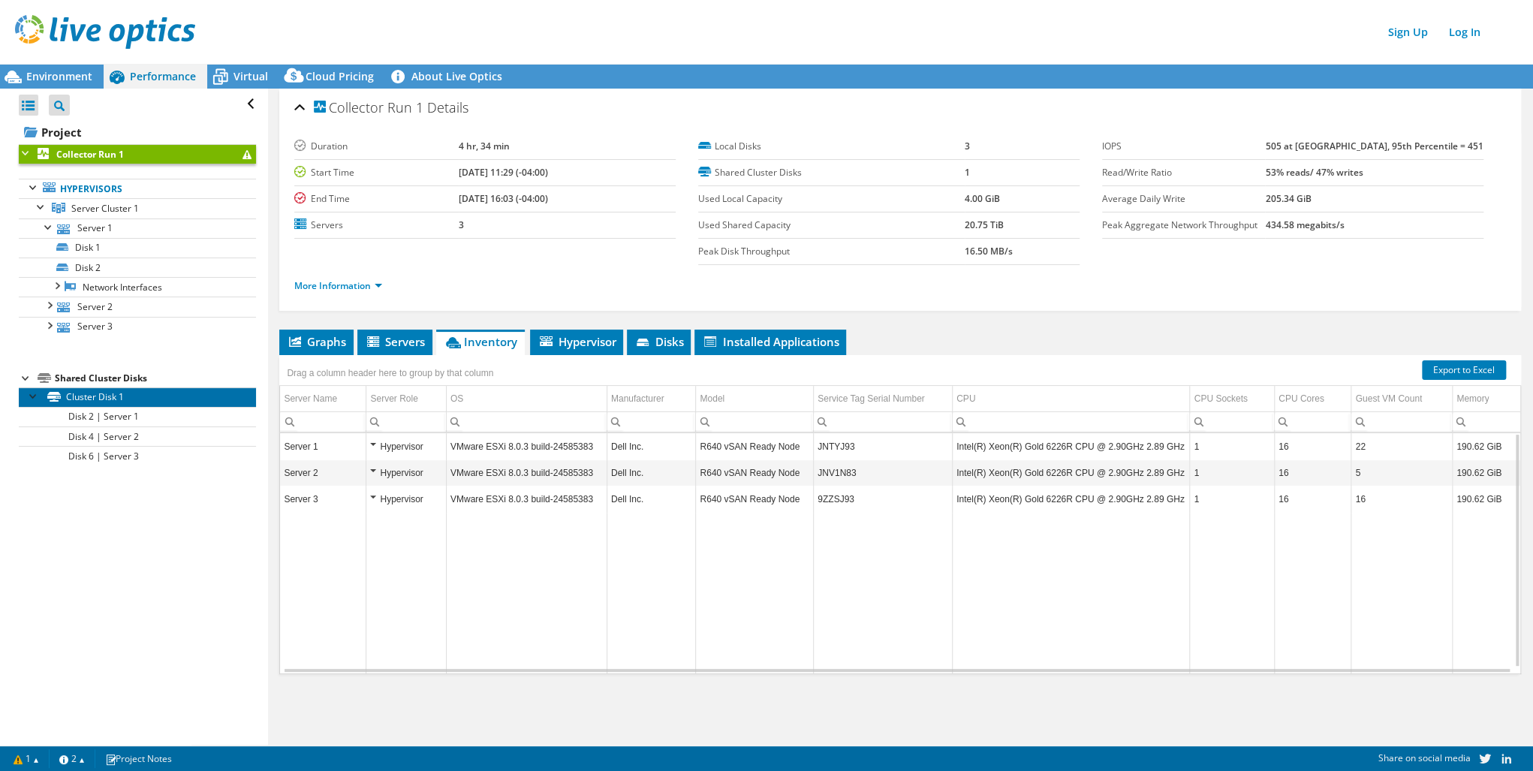
click at [98, 395] on link "Cluster Disk 1" at bounding box center [137, 397] width 237 height 20
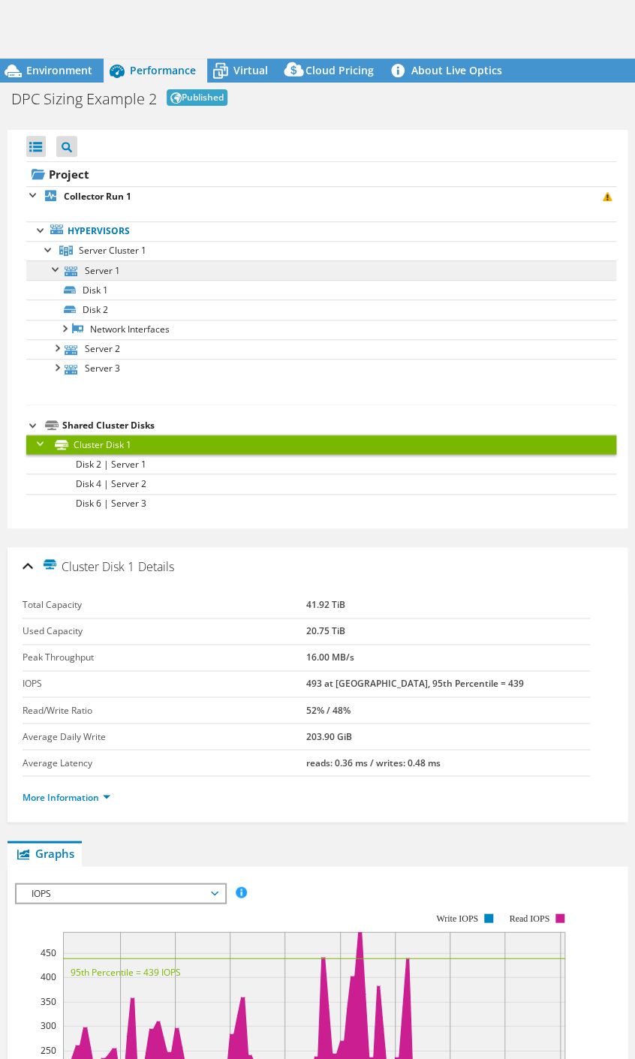
scroll to position [0, 0]
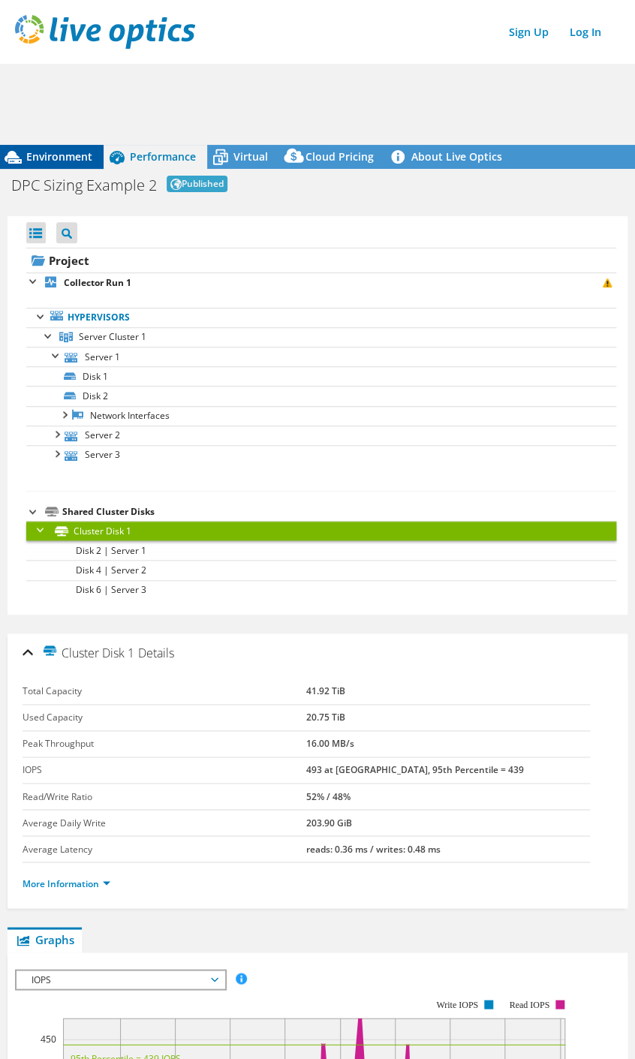
click at [54, 163] on span "Environment" at bounding box center [59, 156] width 66 height 14
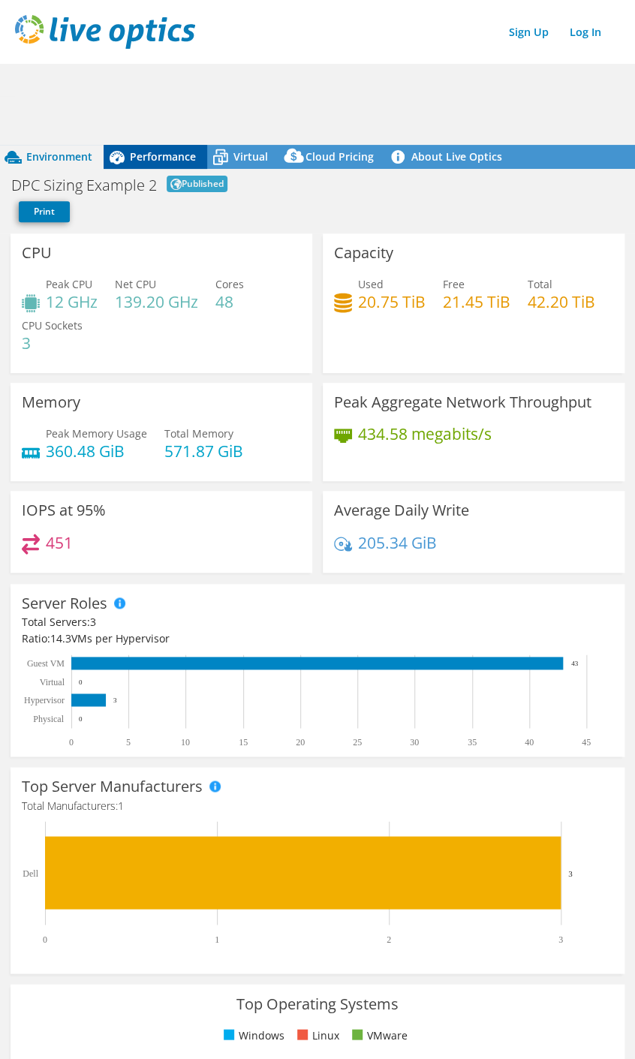
click at [168, 151] on span "Performance" at bounding box center [163, 156] width 66 height 14
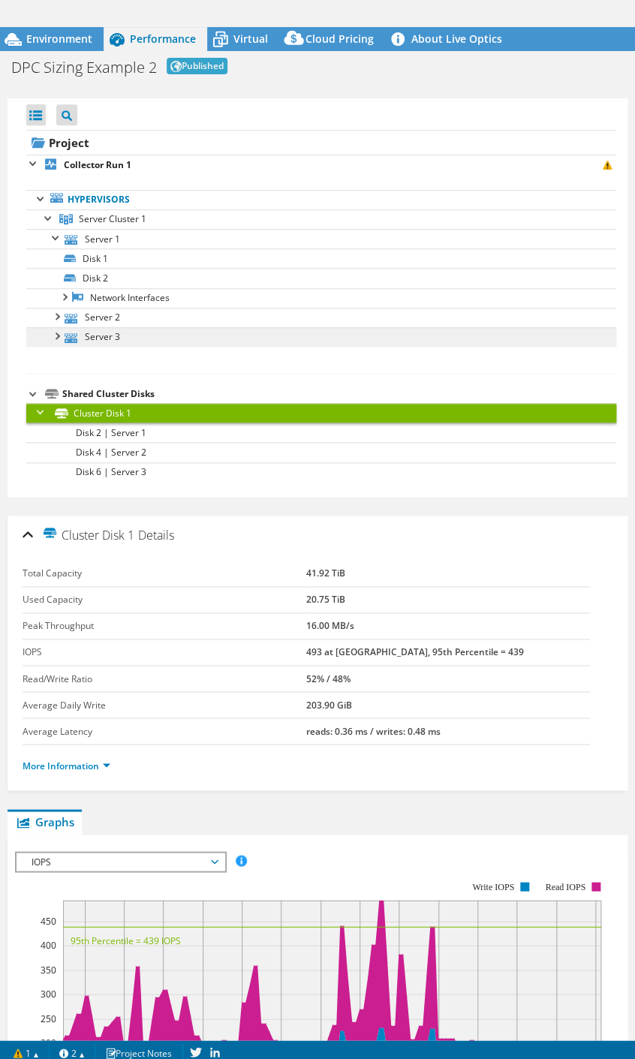
scroll to position [123, 0]
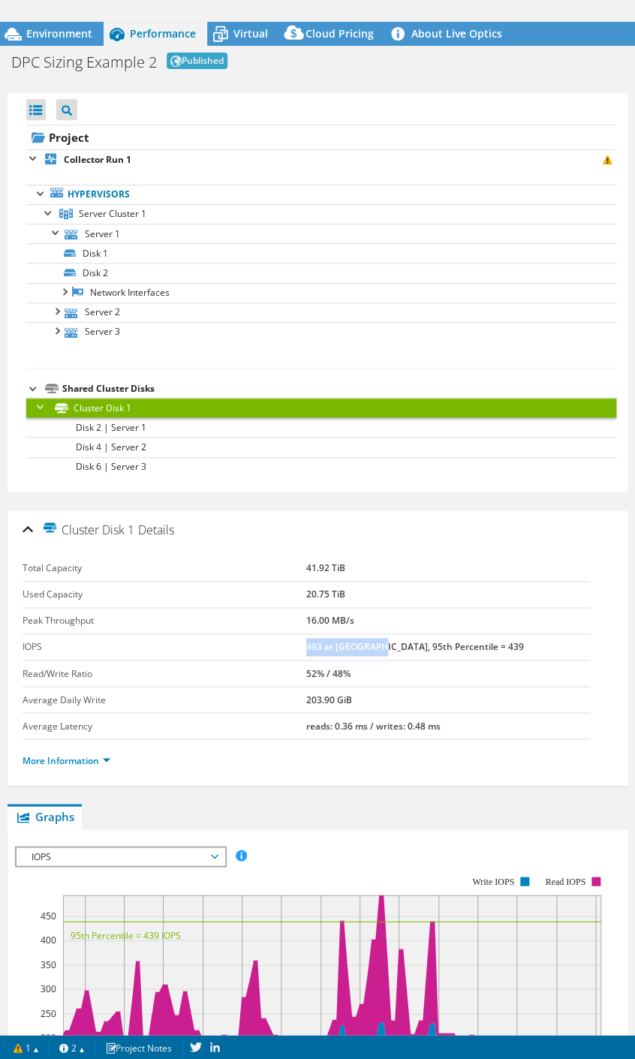
drag, startPoint x: 306, startPoint y: 640, endPoint x: 377, endPoint y: 637, distance: 71.4
click at [377, 640] on b "493 at [GEOGRAPHIC_DATA], 95th Percentile = 439" at bounding box center [415, 646] width 218 height 13
drag, startPoint x: 377, startPoint y: 637, endPoint x: 321, endPoint y: 646, distance: 56.2
click at [321, 646] on b "493 at [GEOGRAPHIC_DATA], 95th Percentile = 439" at bounding box center [415, 646] width 218 height 13
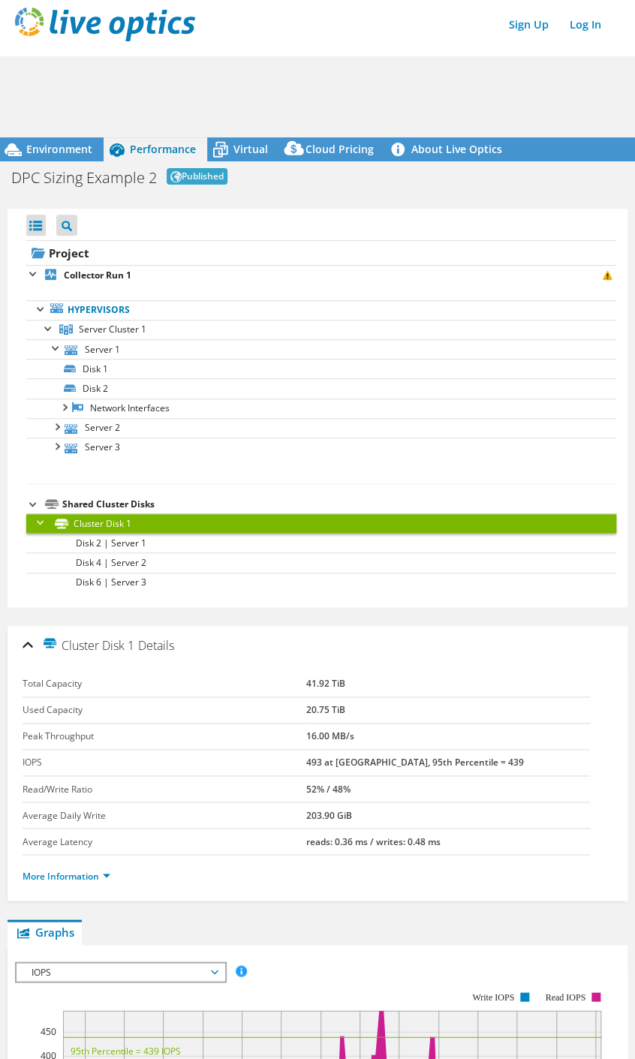
scroll to position [0, 0]
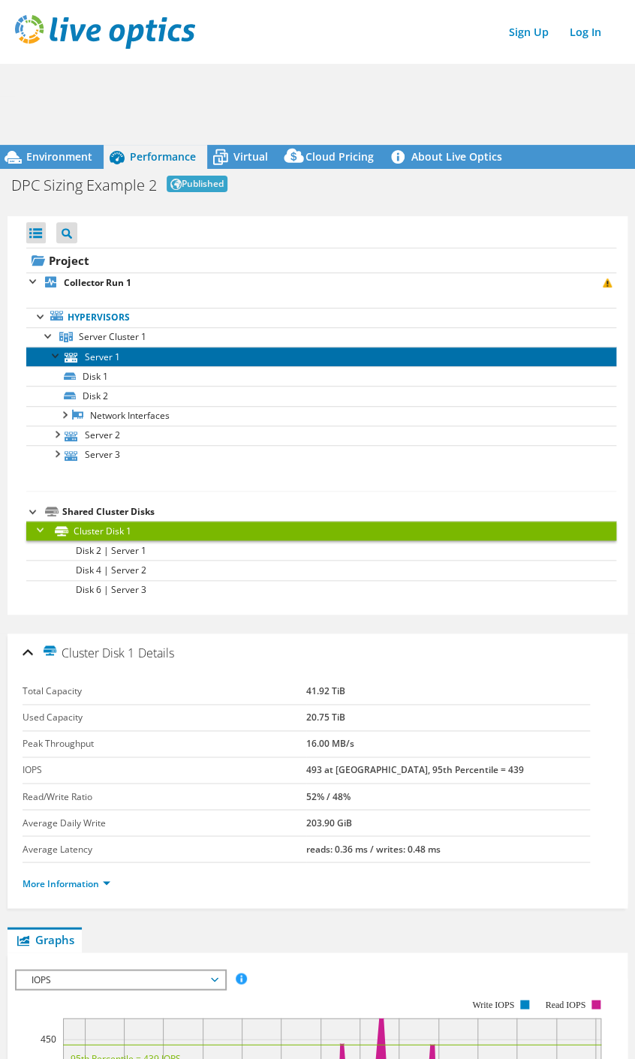
click at [93, 354] on link "Server 1" at bounding box center [321, 357] width 590 height 20
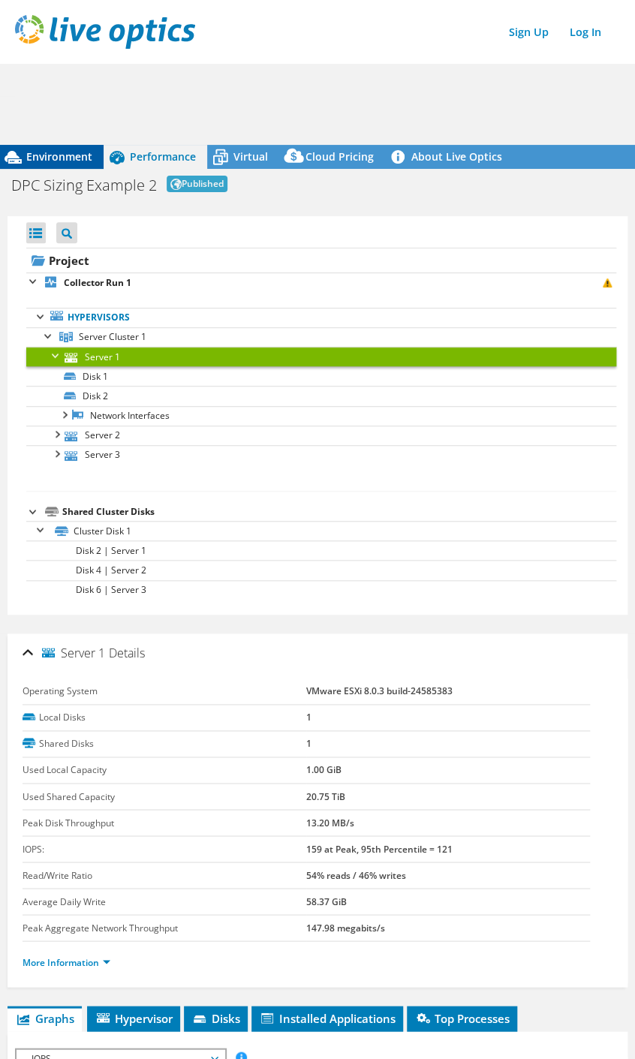
click at [75, 154] on span "Environment" at bounding box center [59, 156] width 66 height 14
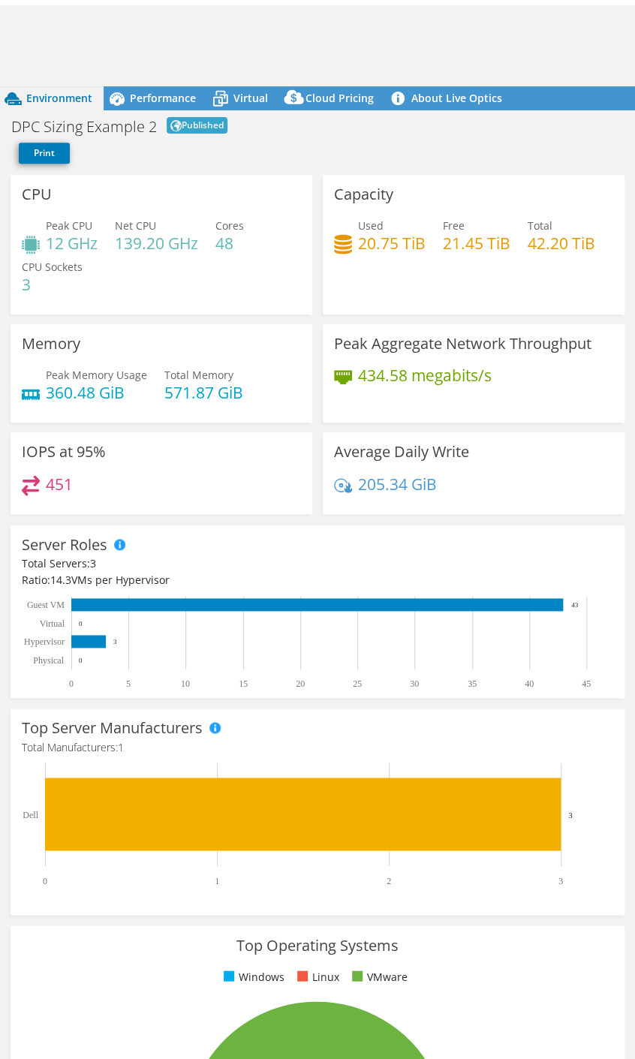
scroll to position [60, 0]
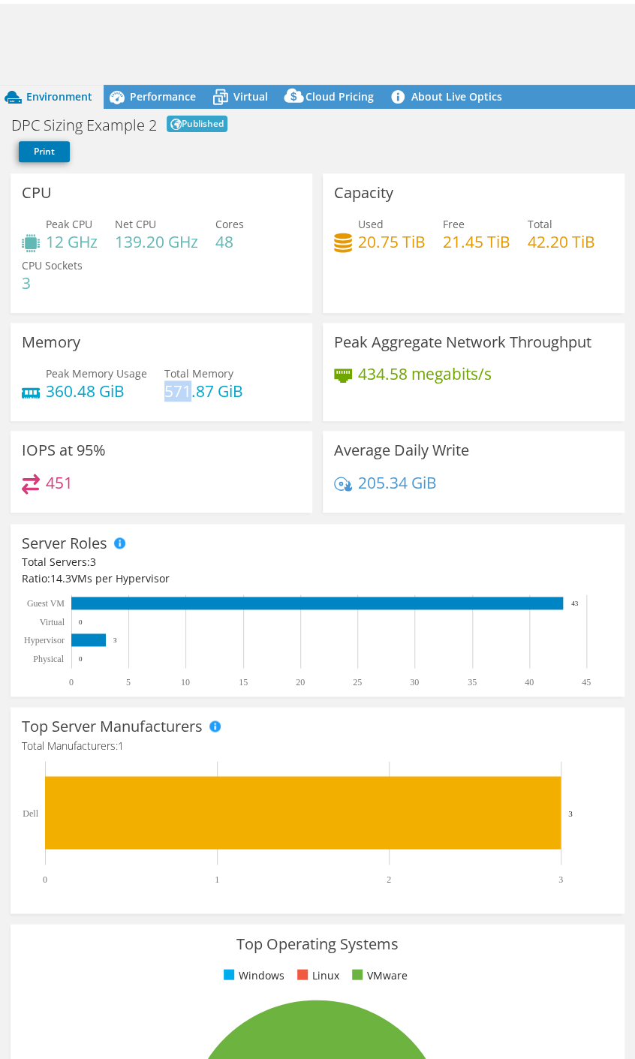
drag, startPoint x: 163, startPoint y: 387, endPoint x: 188, endPoint y: 386, distance: 24.8
click at [188, 386] on h4 "571.87 GiB" at bounding box center [203, 391] width 79 height 17
copy h4 "571"
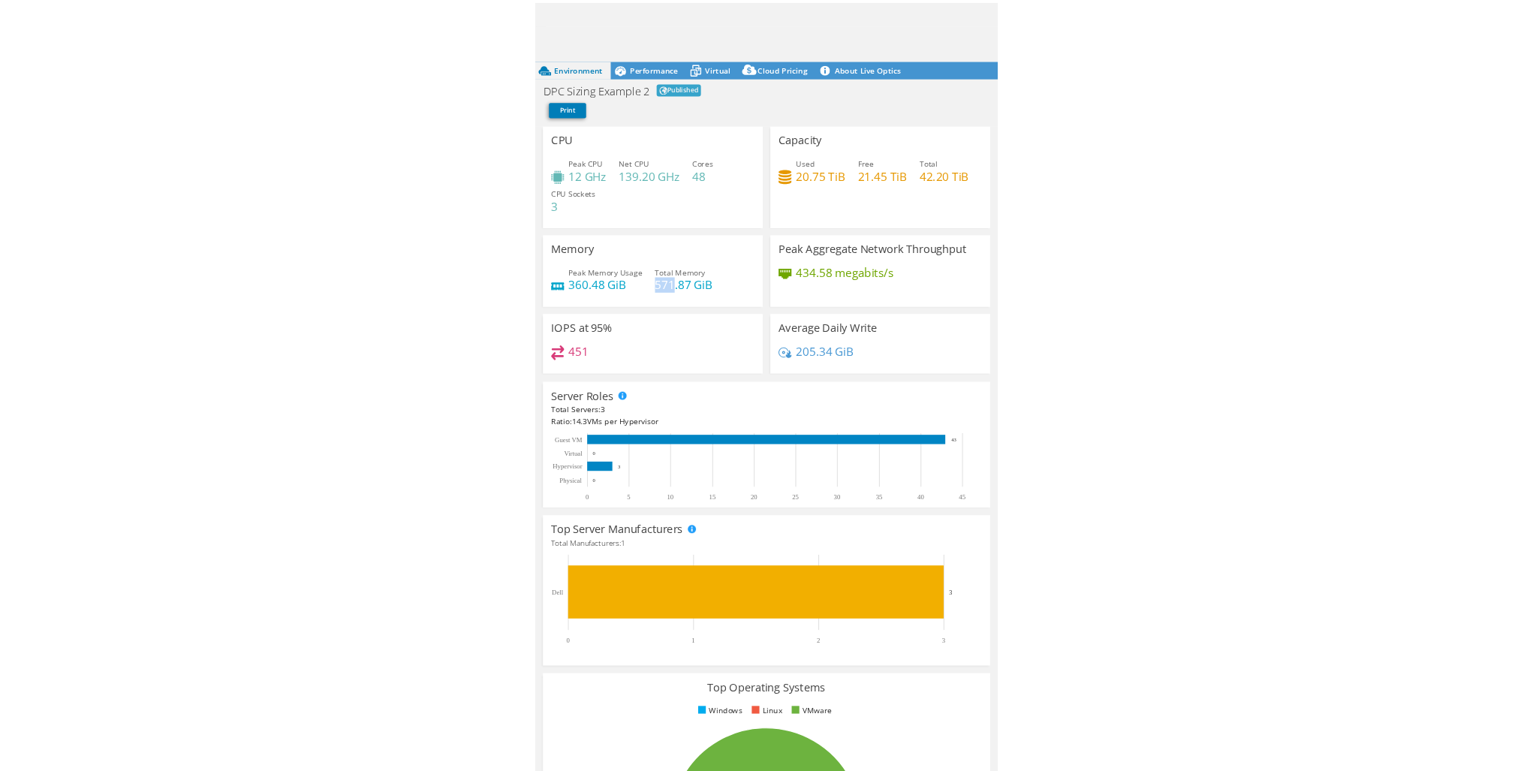
scroll to position [0, 0]
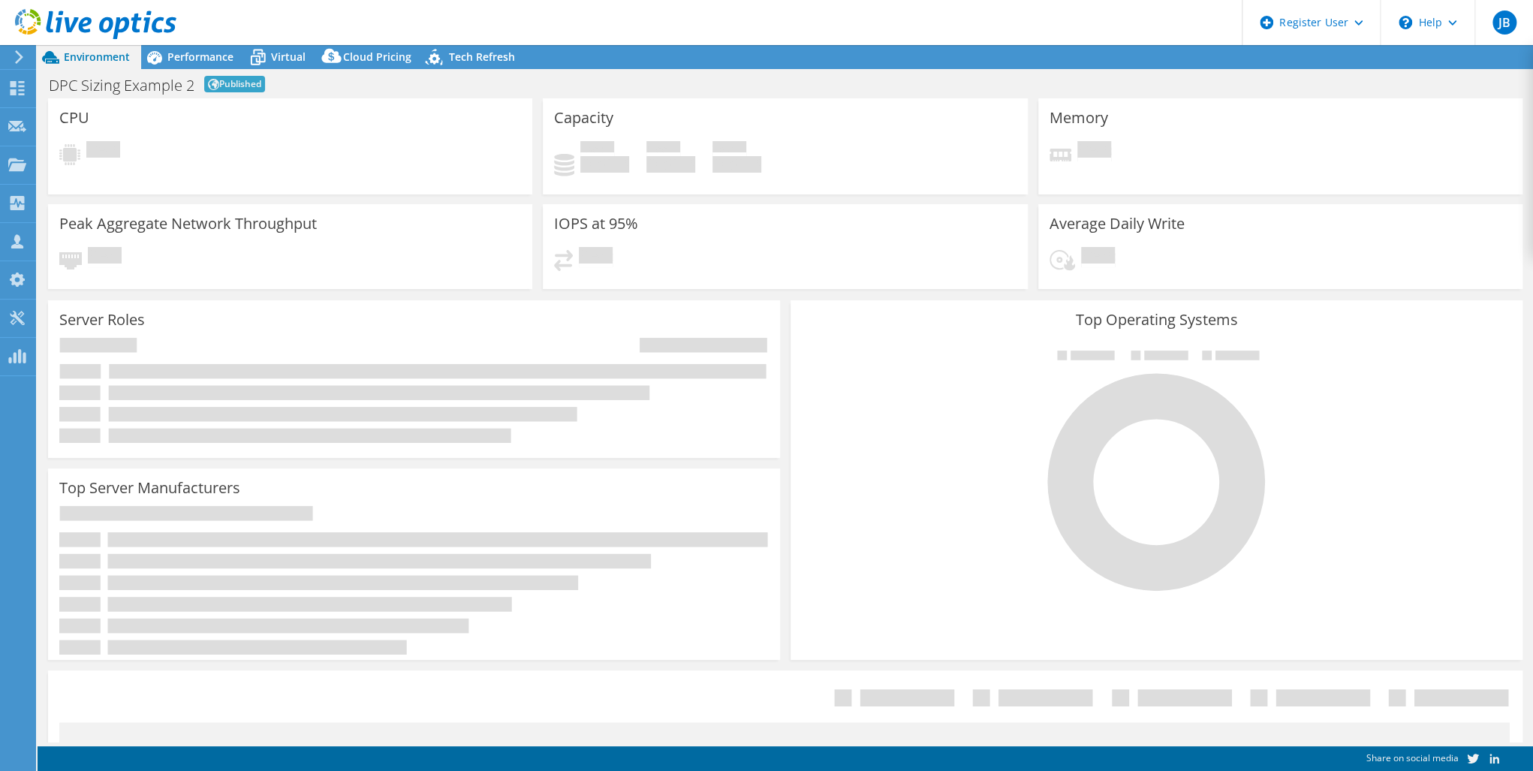
select select "EUFrankfurt"
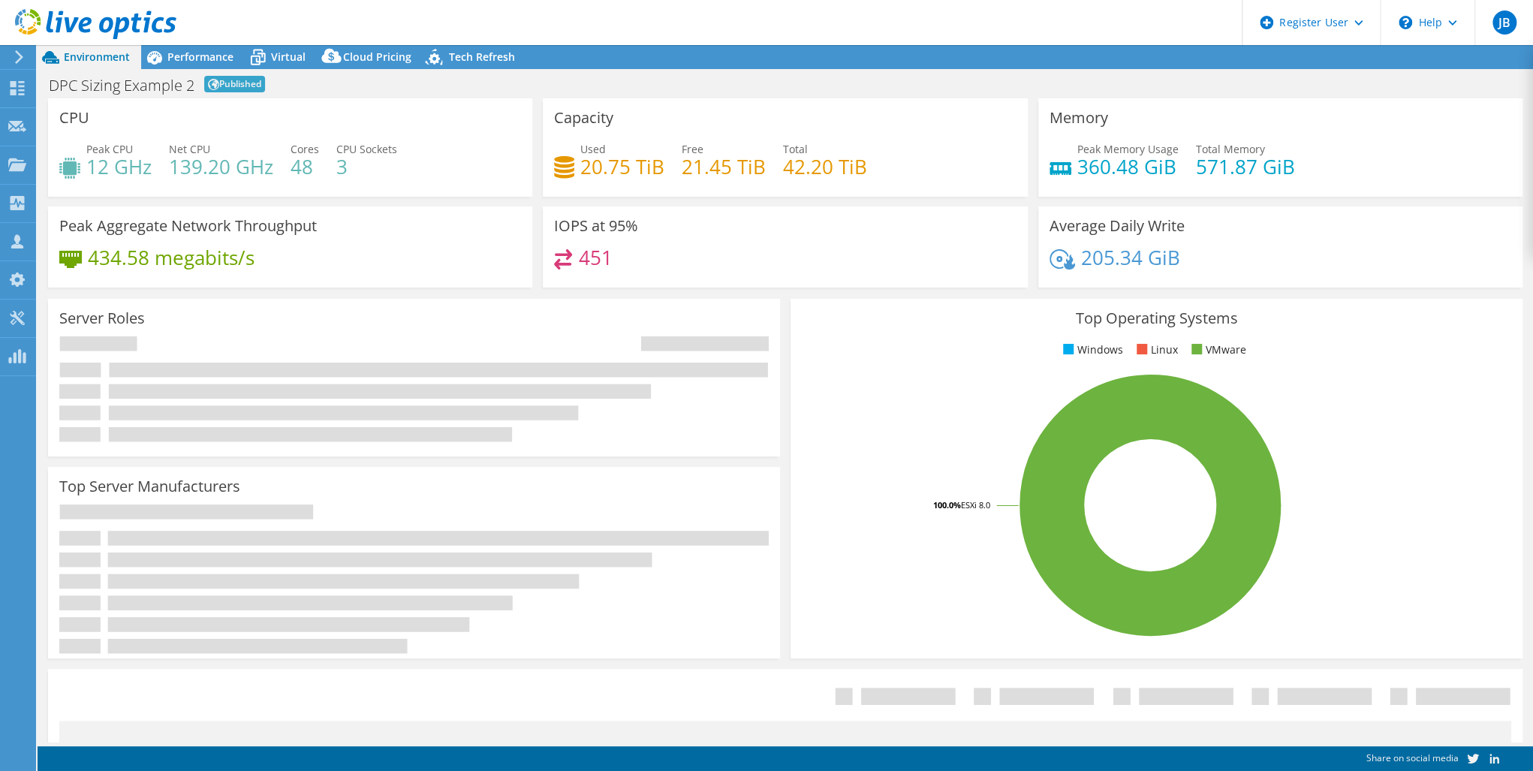
select select "EUR"
